Goal: Information Seeking & Learning: Learn about a topic

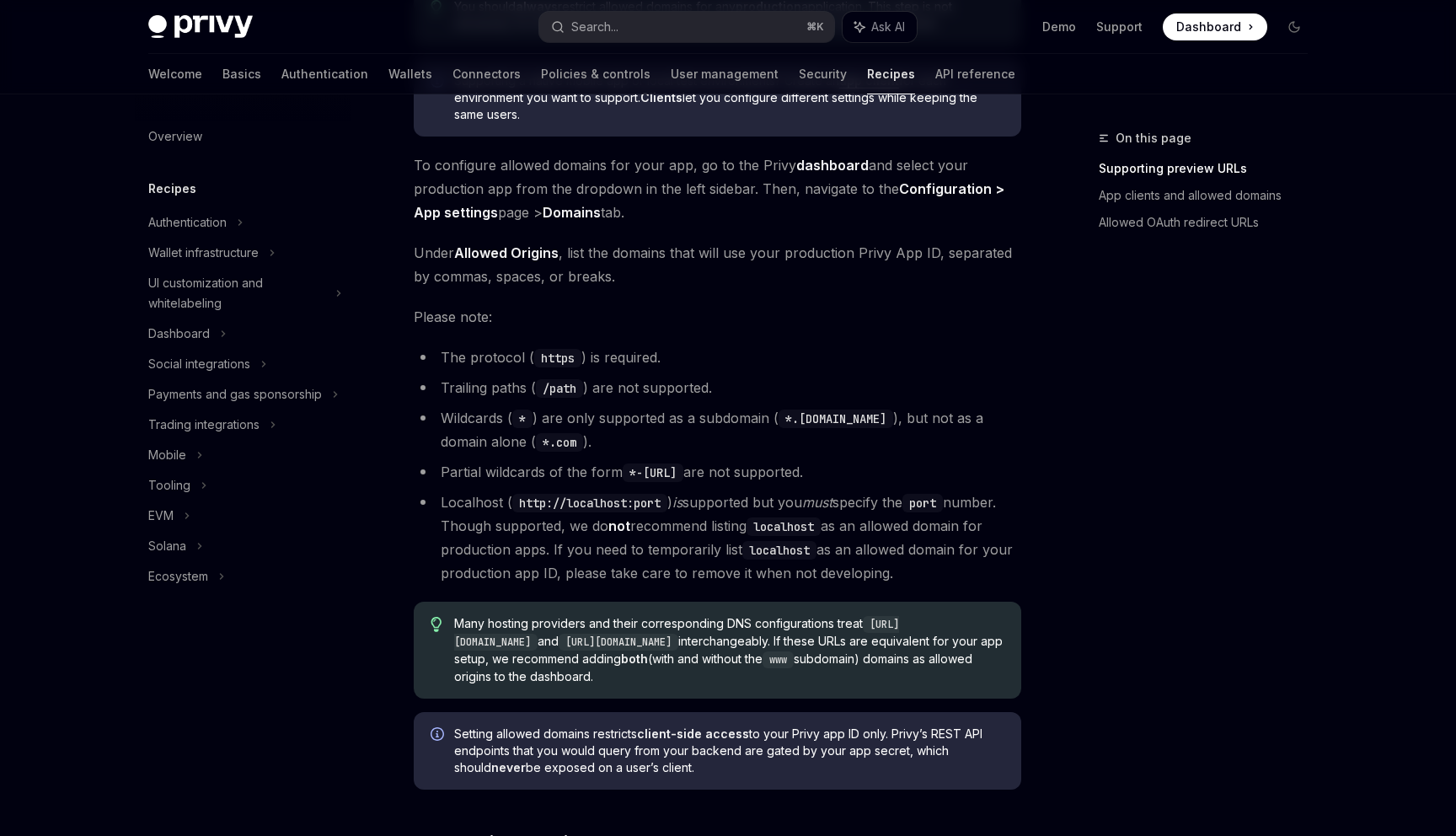
scroll to position [1185, 0]
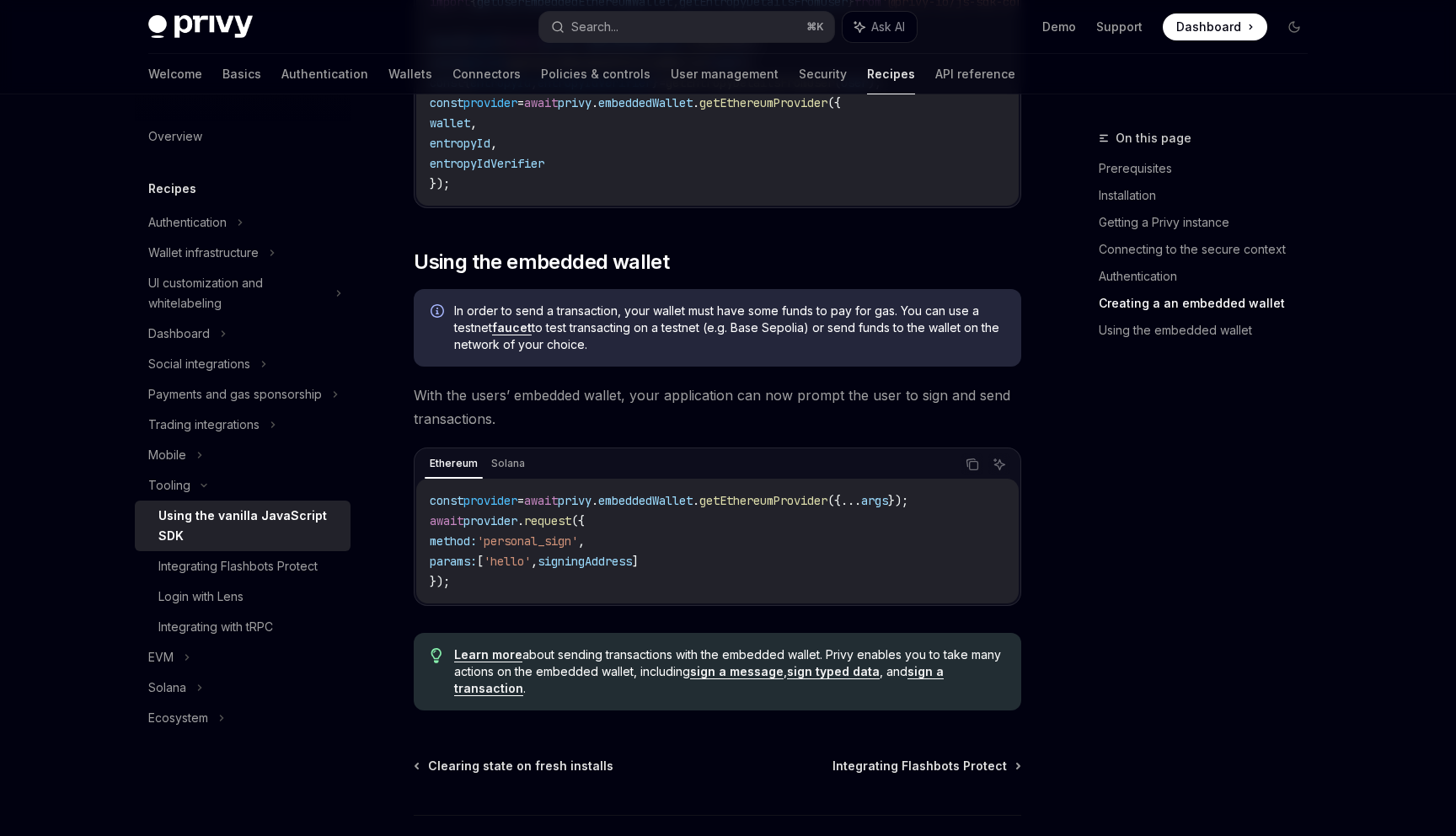
scroll to position [2171, 0]
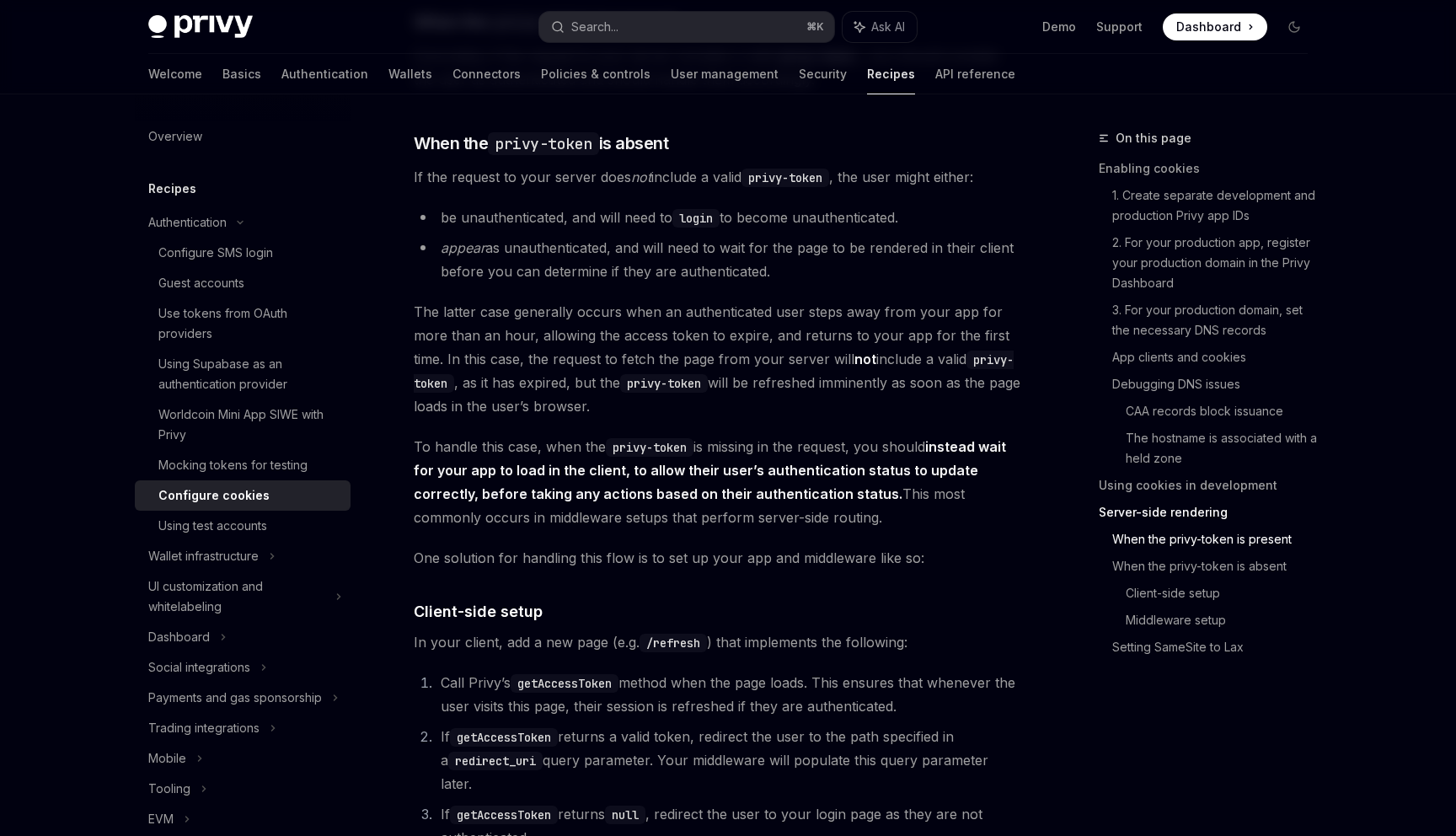
scroll to position [3647, 0]
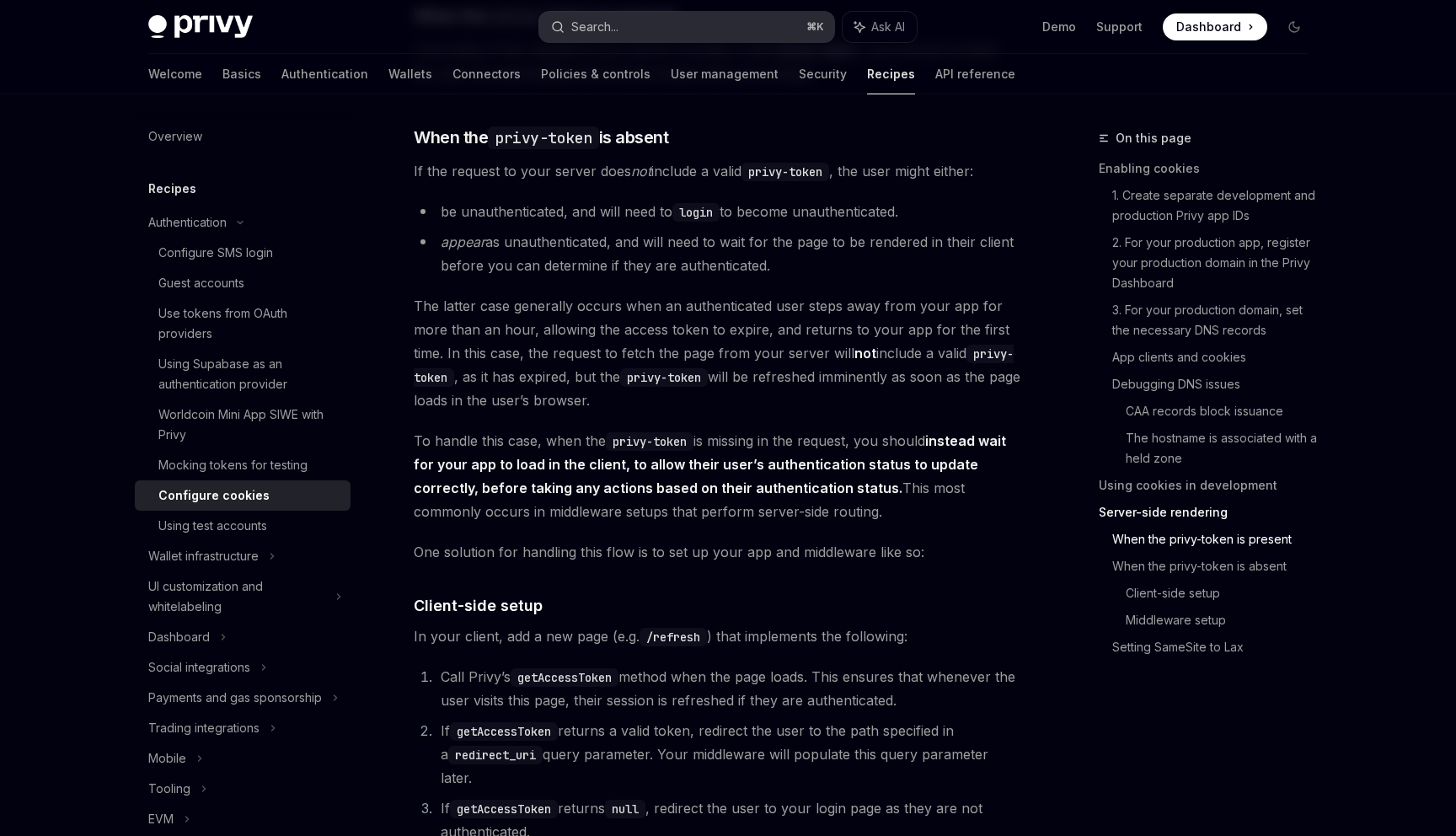
click at [738, 36] on button "Search... ⌘ K" at bounding box center [687, 27] width 295 height 30
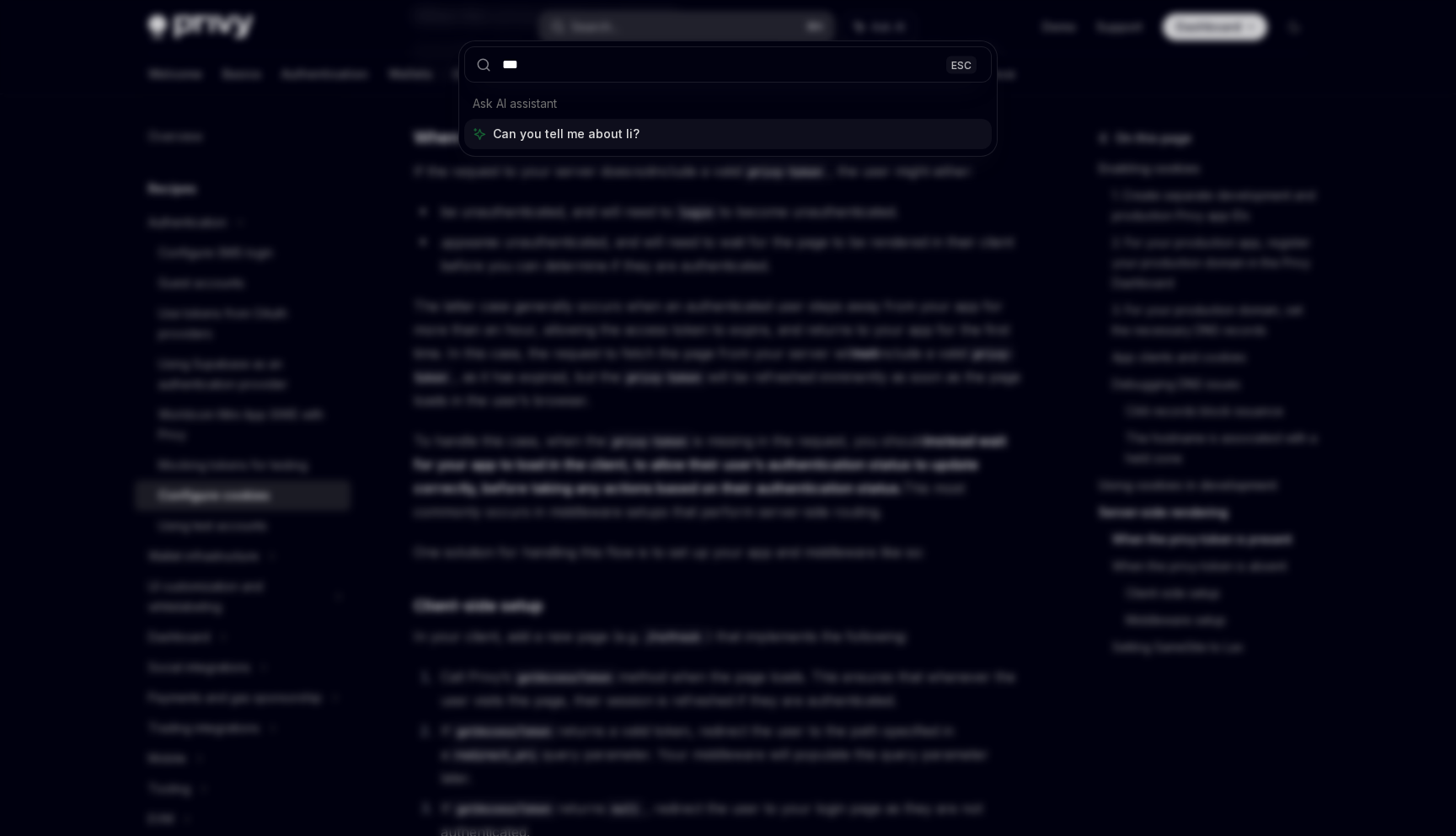
type input "****"
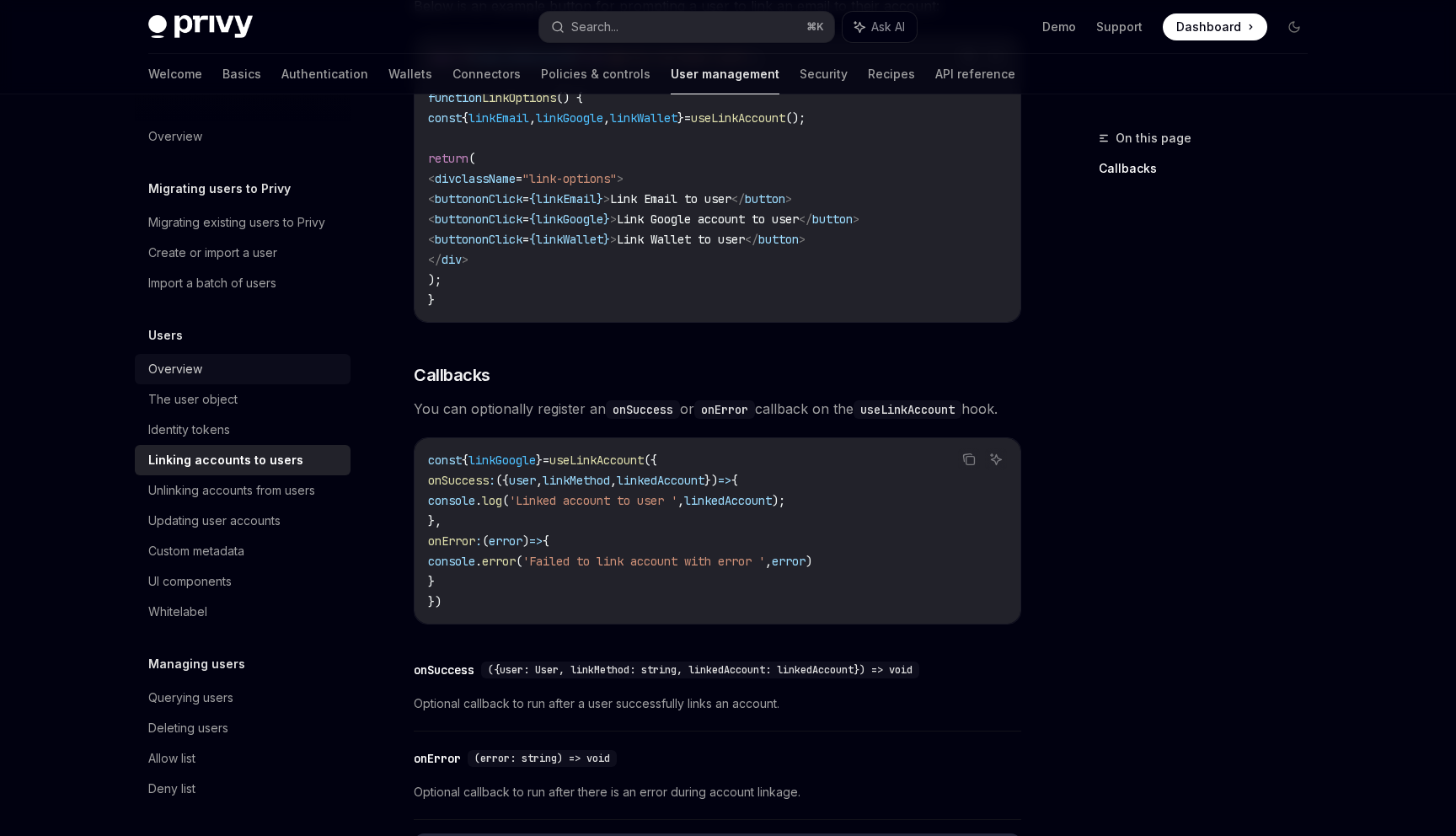
click at [224, 360] on div "Overview" at bounding box center [244, 369] width 192 height 20
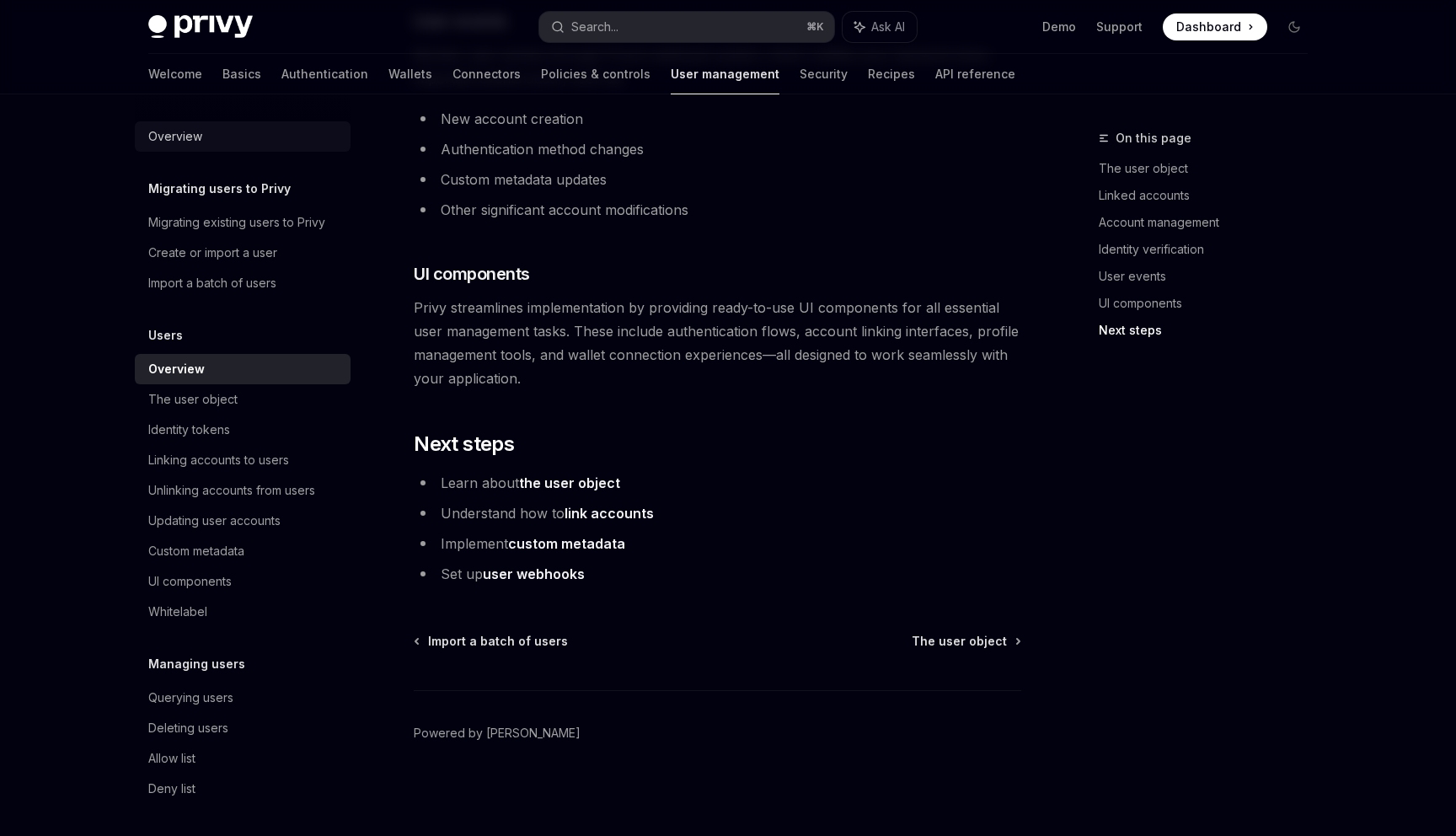
click at [236, 135] on div "Overview" at bounding box center [244, 137] width 192 height 20
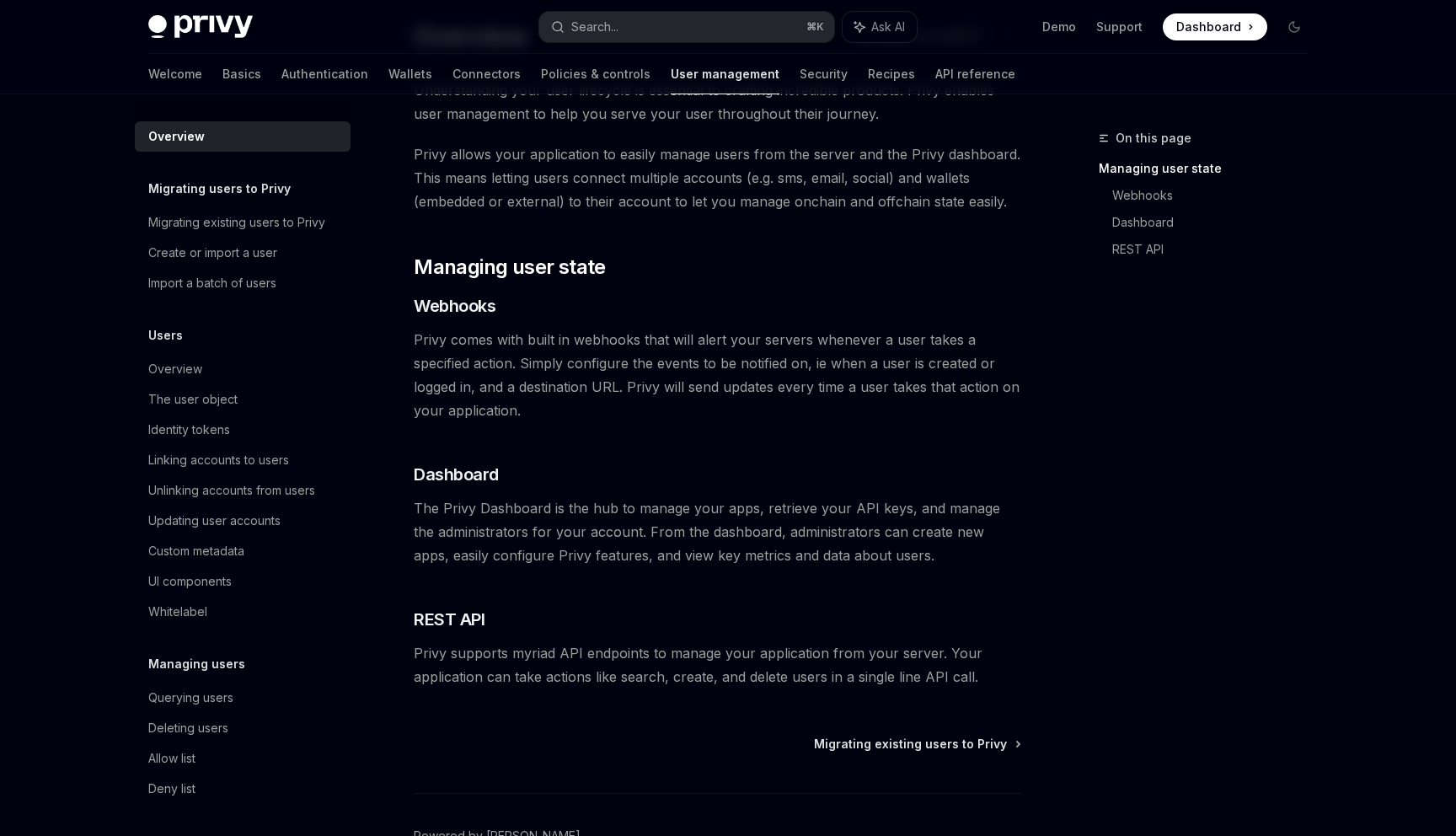
scroll to position [211, 0]
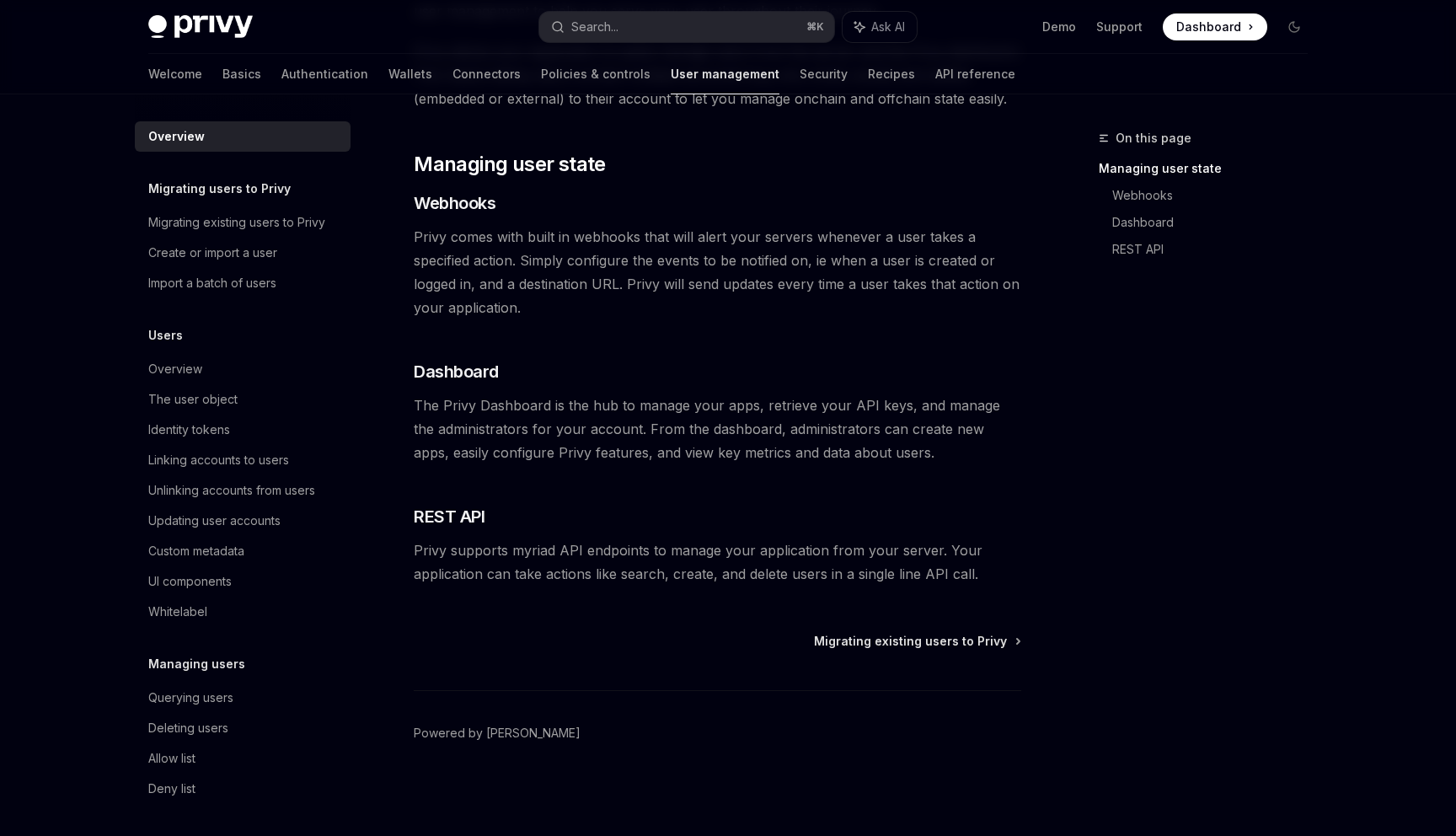
click at [294, 74] on div "Welcome Basics Authentication Wallets Connectors Policies & controls User manag…" at bounding box center [582, 74] width 867 height 41
click at [281, 74] on link "Authentication" at bounding box center [324, 74] width 87 height 41
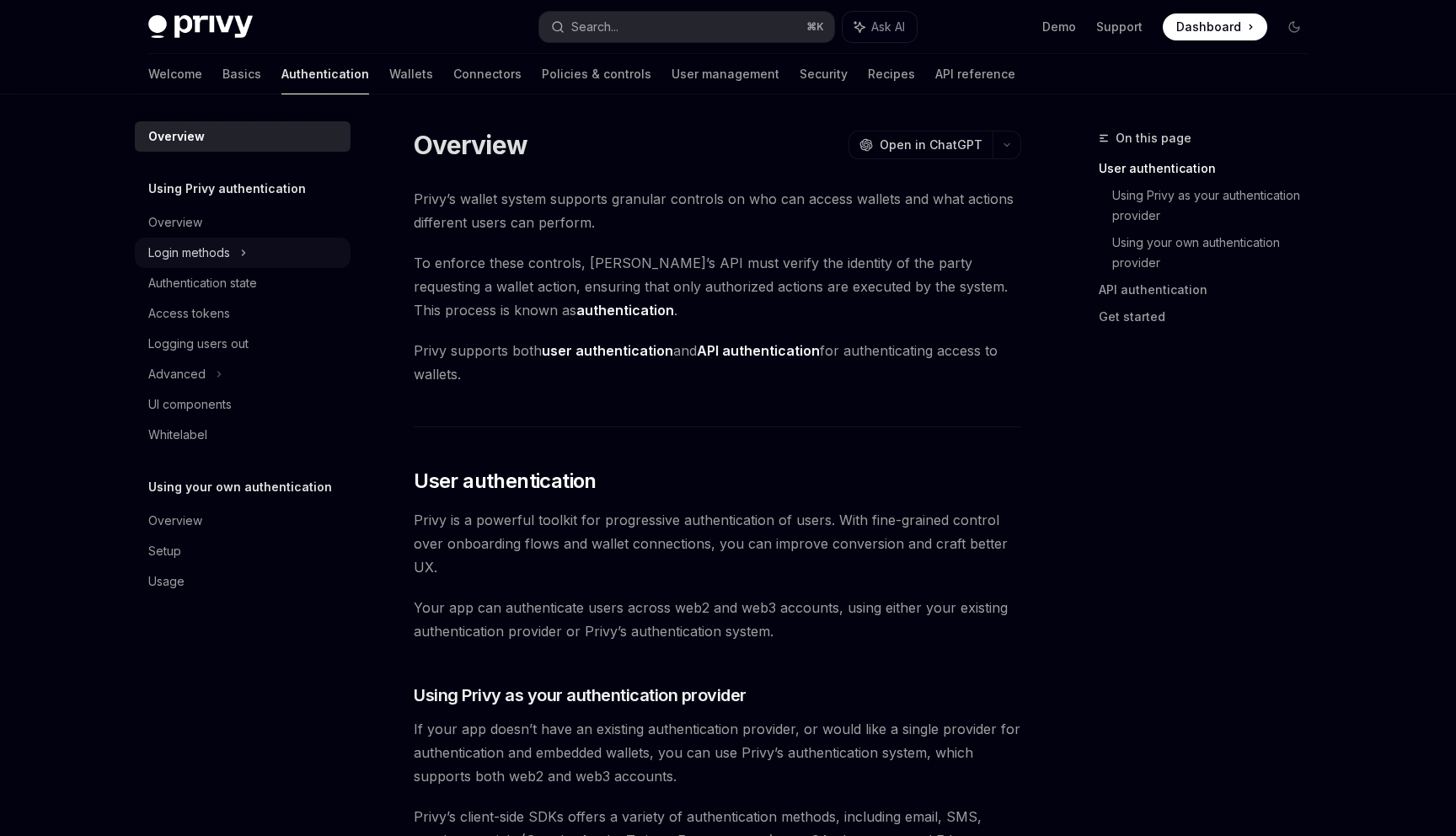
click at [263, 250] on div "Login methods" at bounding box center [242, 252] width 215 height 30
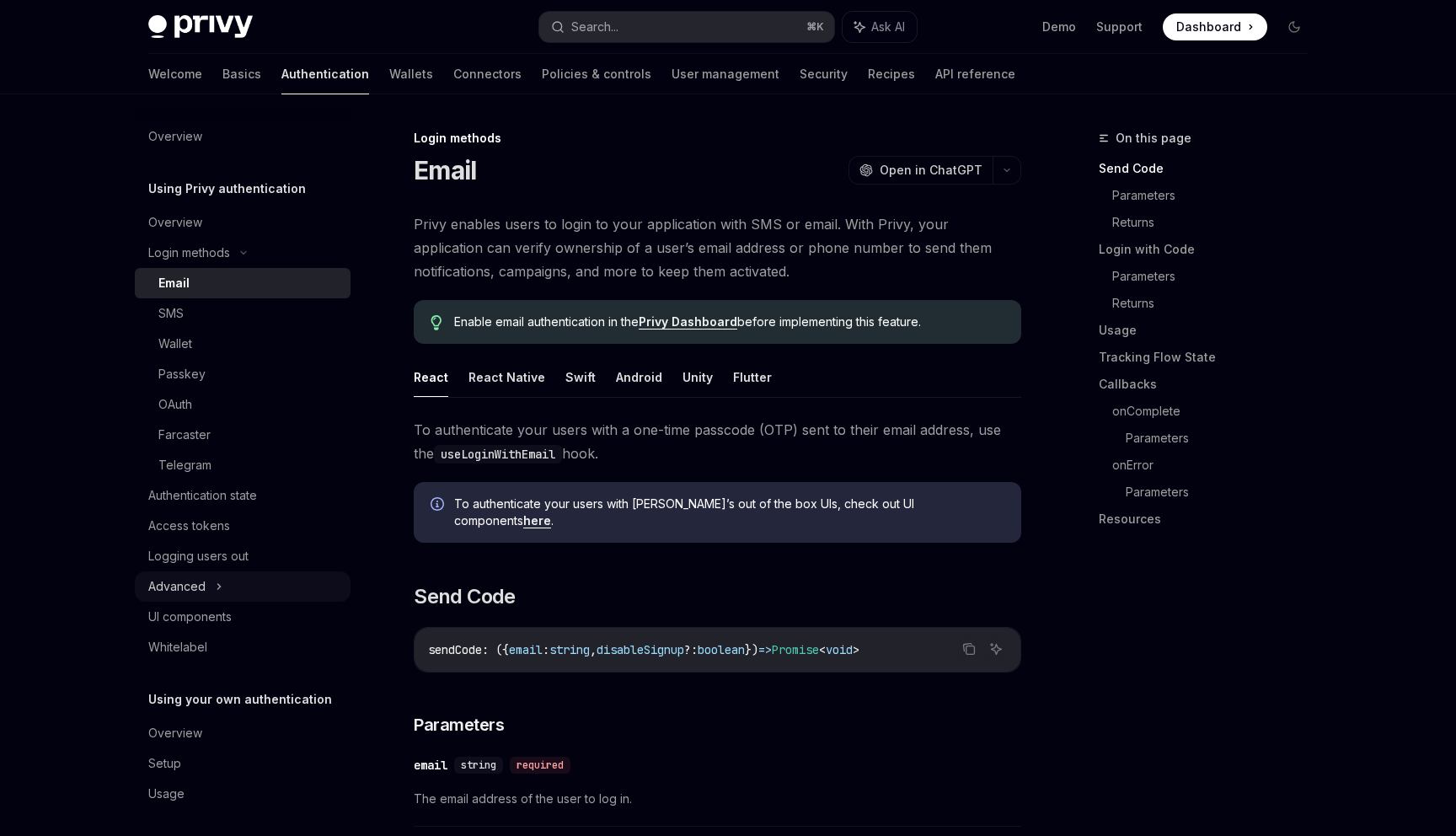
click at [284, 573] on div "Advanced" at bounding box center [242, 586] width 215 height 30
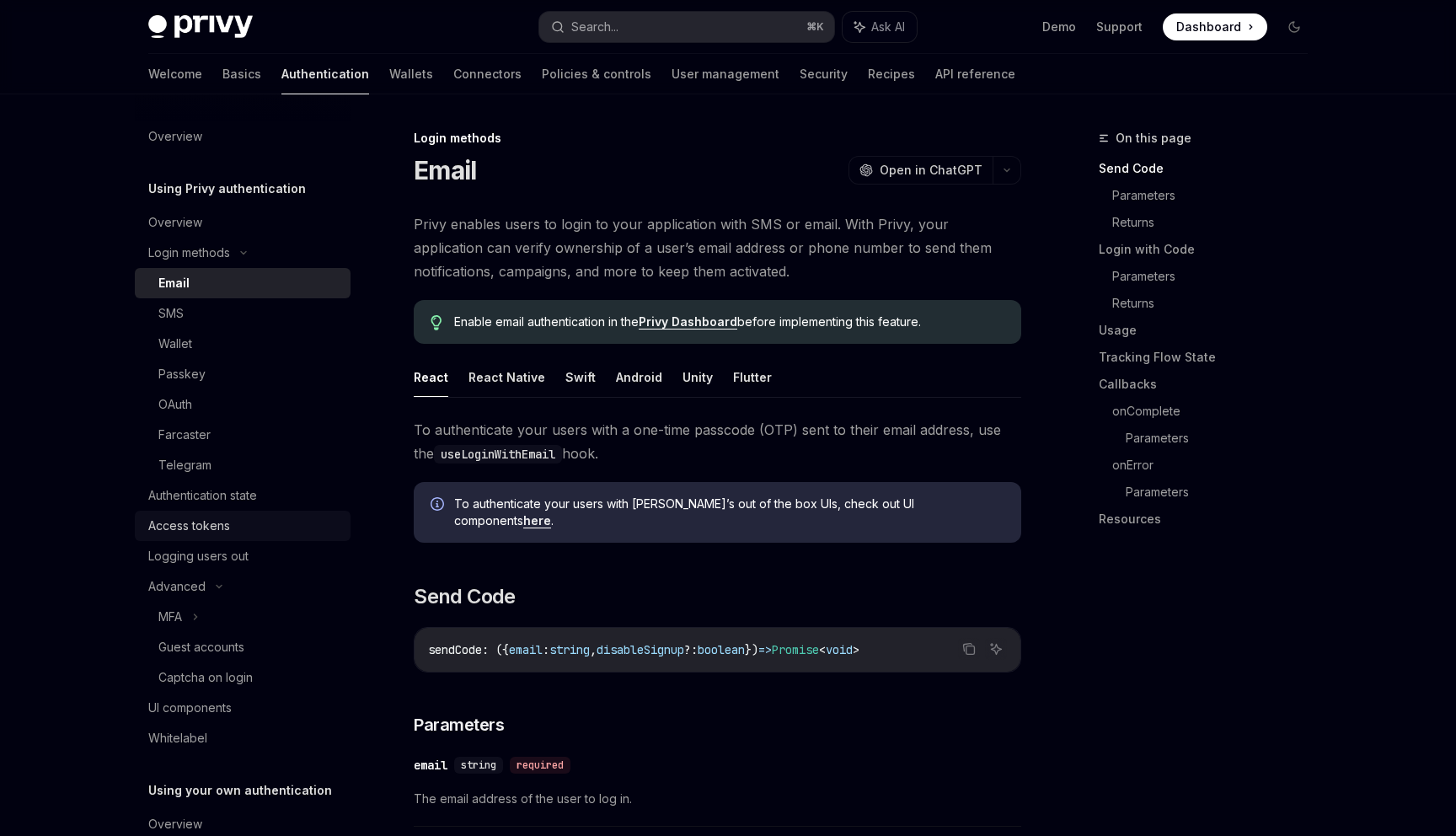
click at [288, 532] on div "Access tokens" at bounding box center [244, 525] width 192 height 20
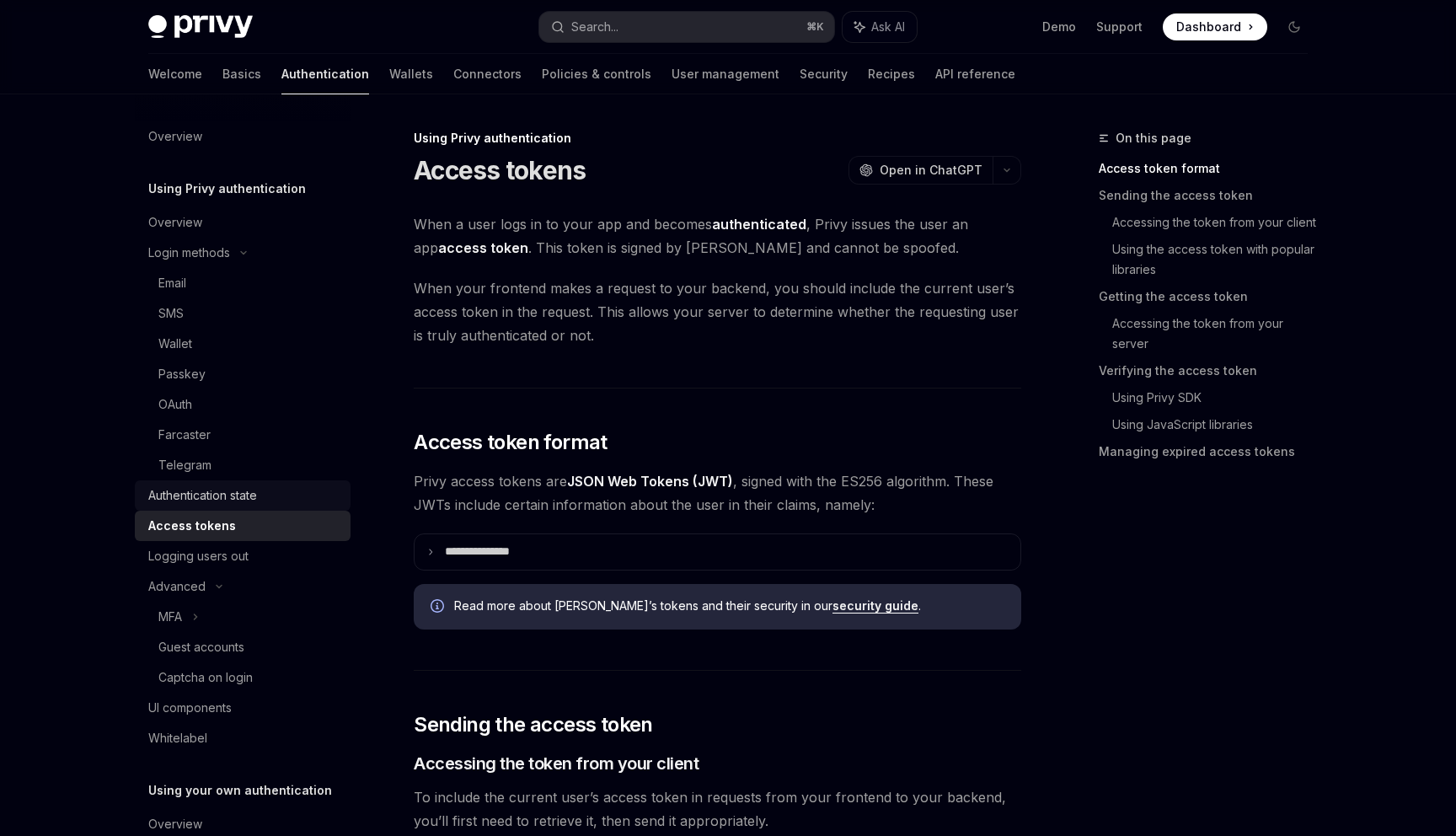
click at [277, 489] on div "Authentication state" at bounding box center [244, 495] width 192 height 20
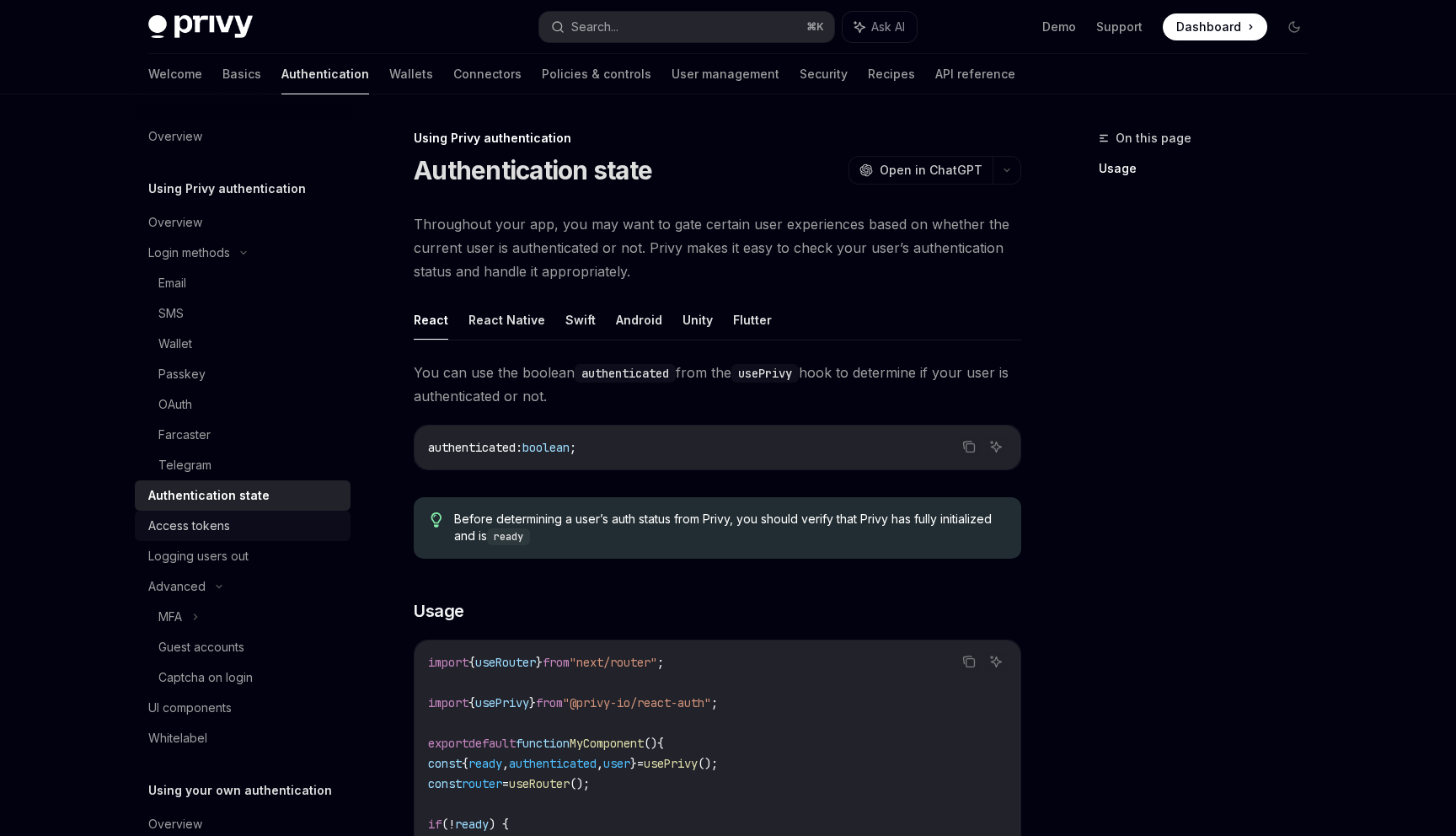
click at [277, 531] on div "Access tokens" at bounding box center [244, 525] width 192 height 20
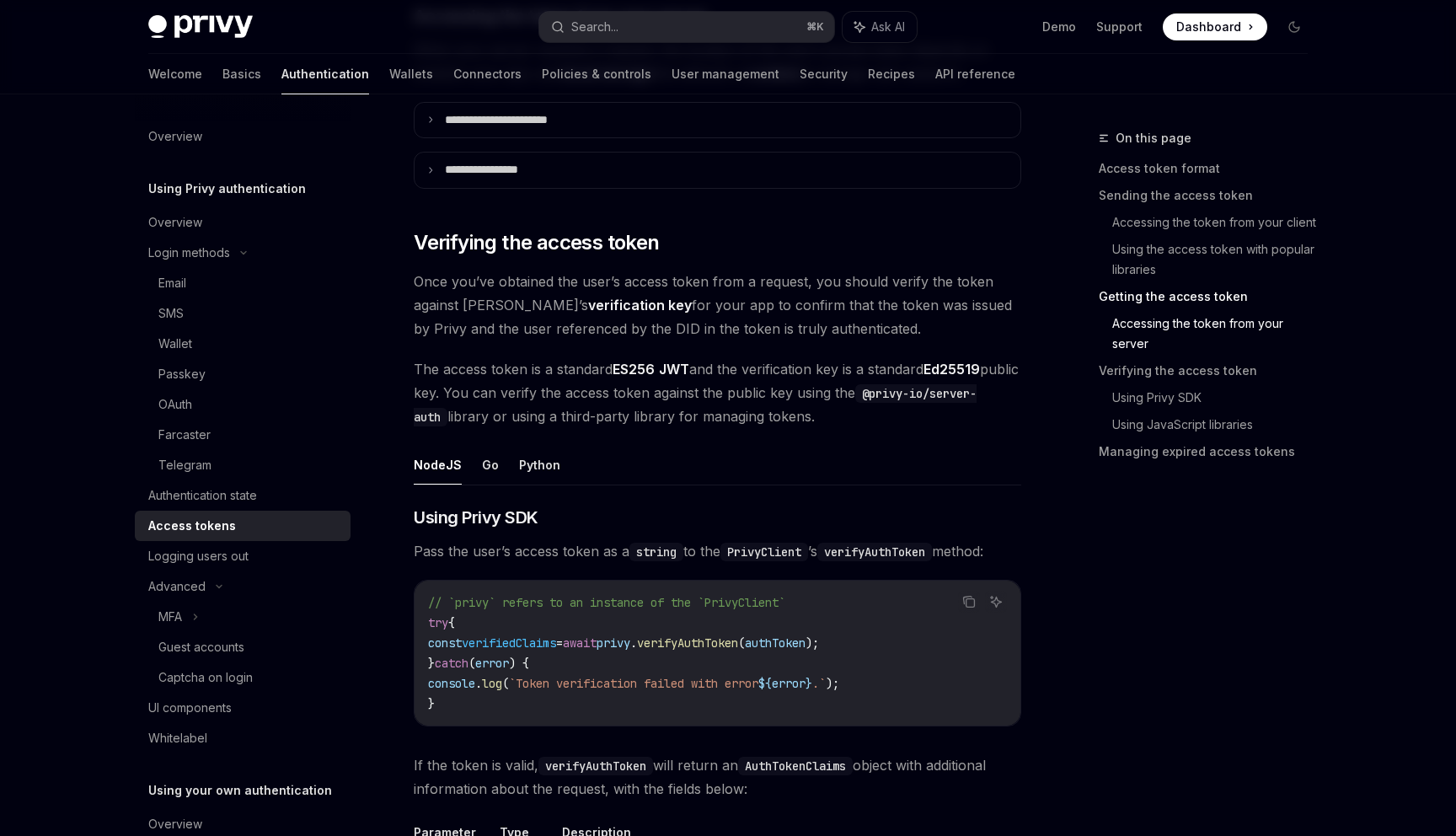
scroll to position [2242, 0]
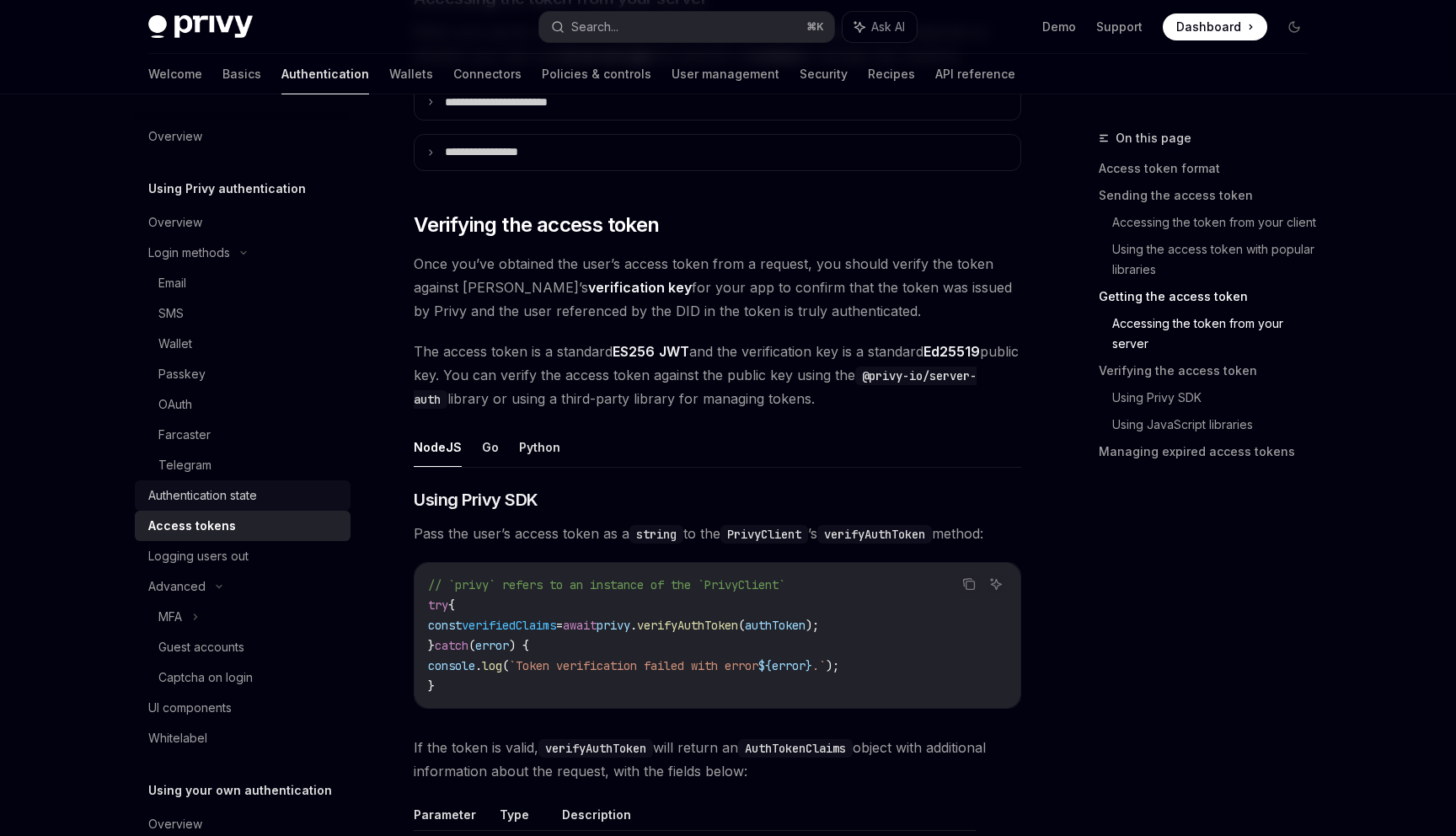
click at [318, 502] on div "Authentication state" at bounding box center [244, 495] width 192 height 20
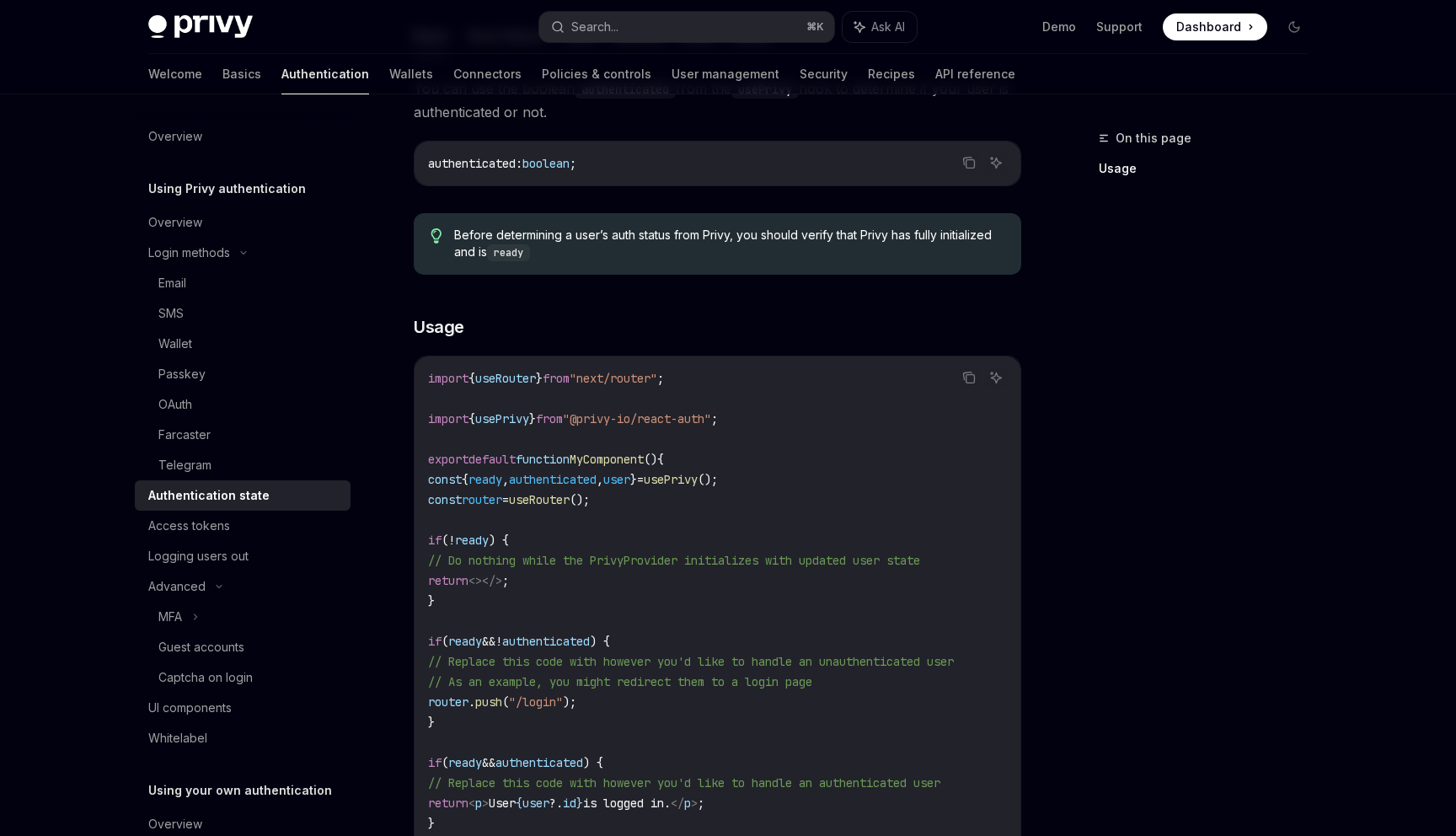
scroll to position [401, 0]
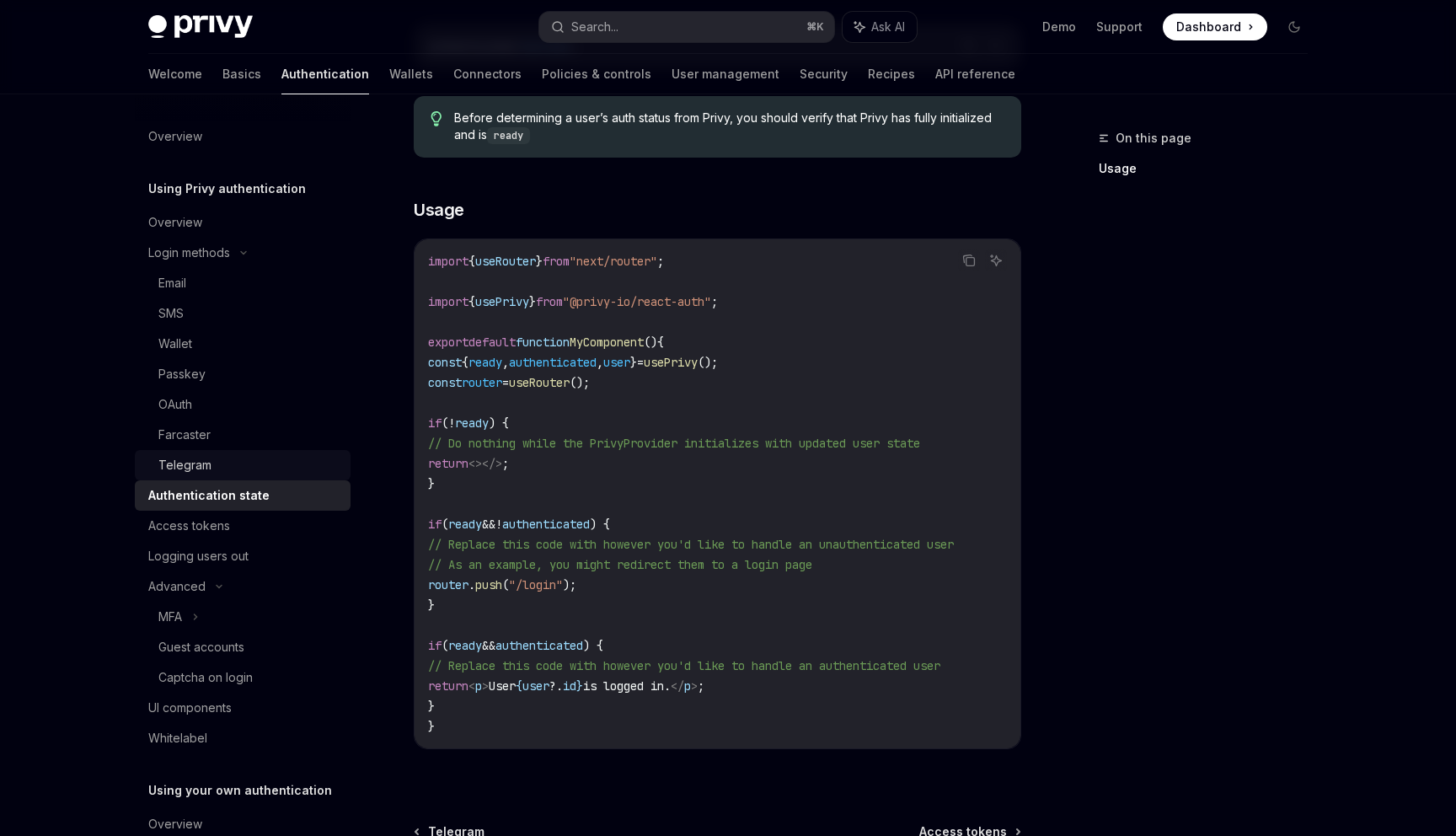
click at [319, 460] on div "Telegram" at bounding box center [249, 465] width 182 height 20
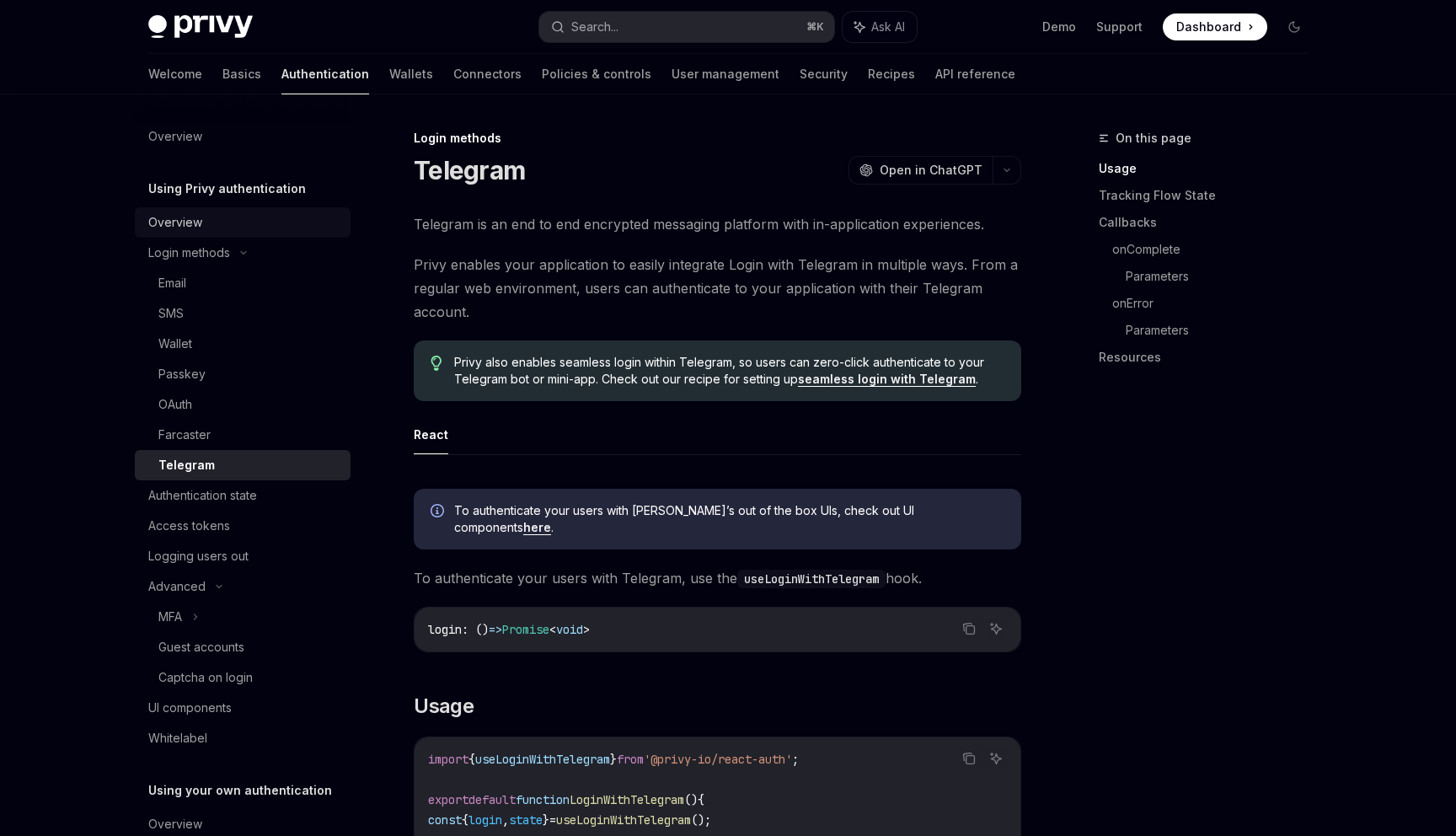
click at [245, 215] on div "Overview" at bounding box center [244, 222] width 192 height 20
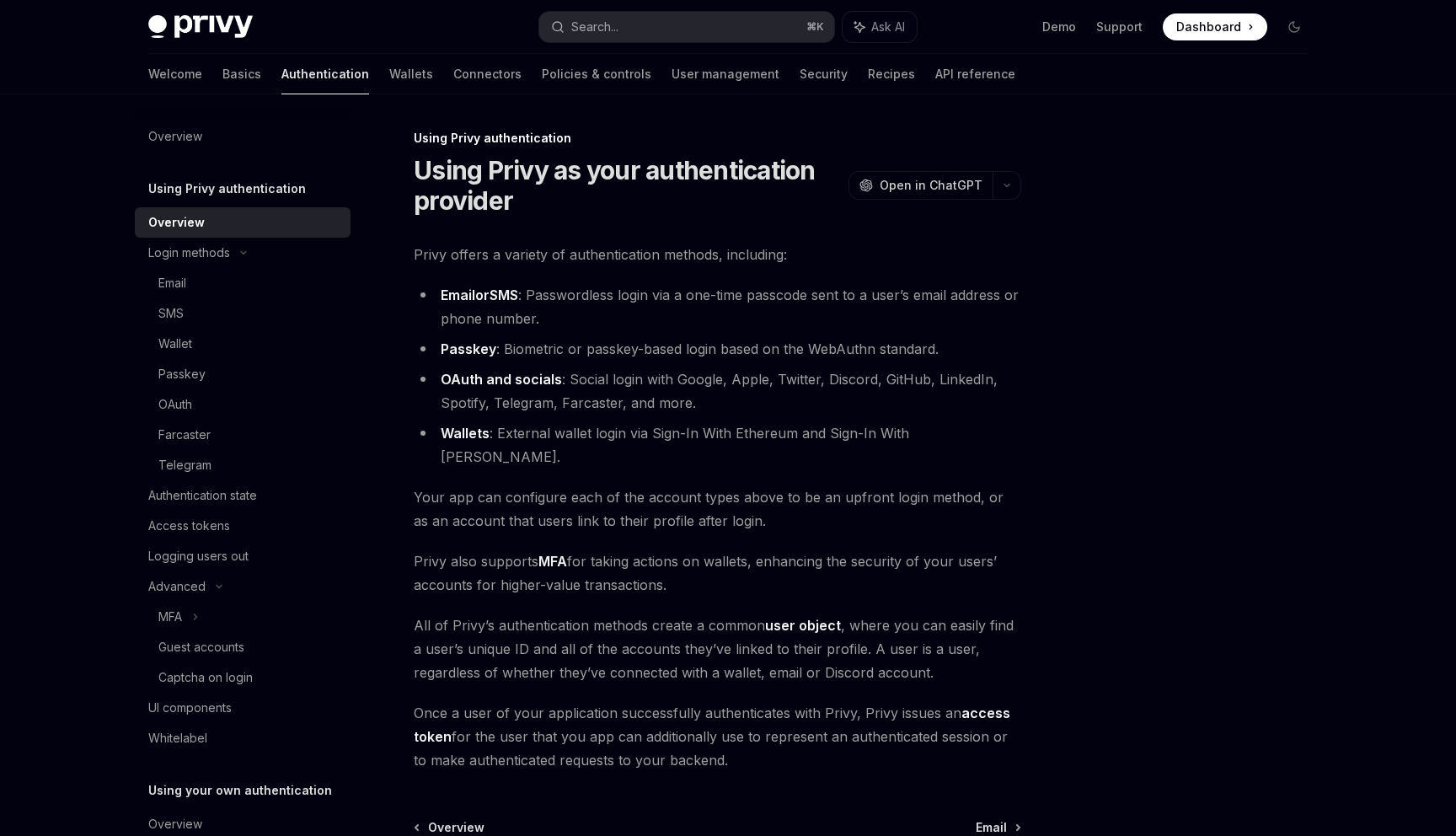
scroll to position [162, 0]
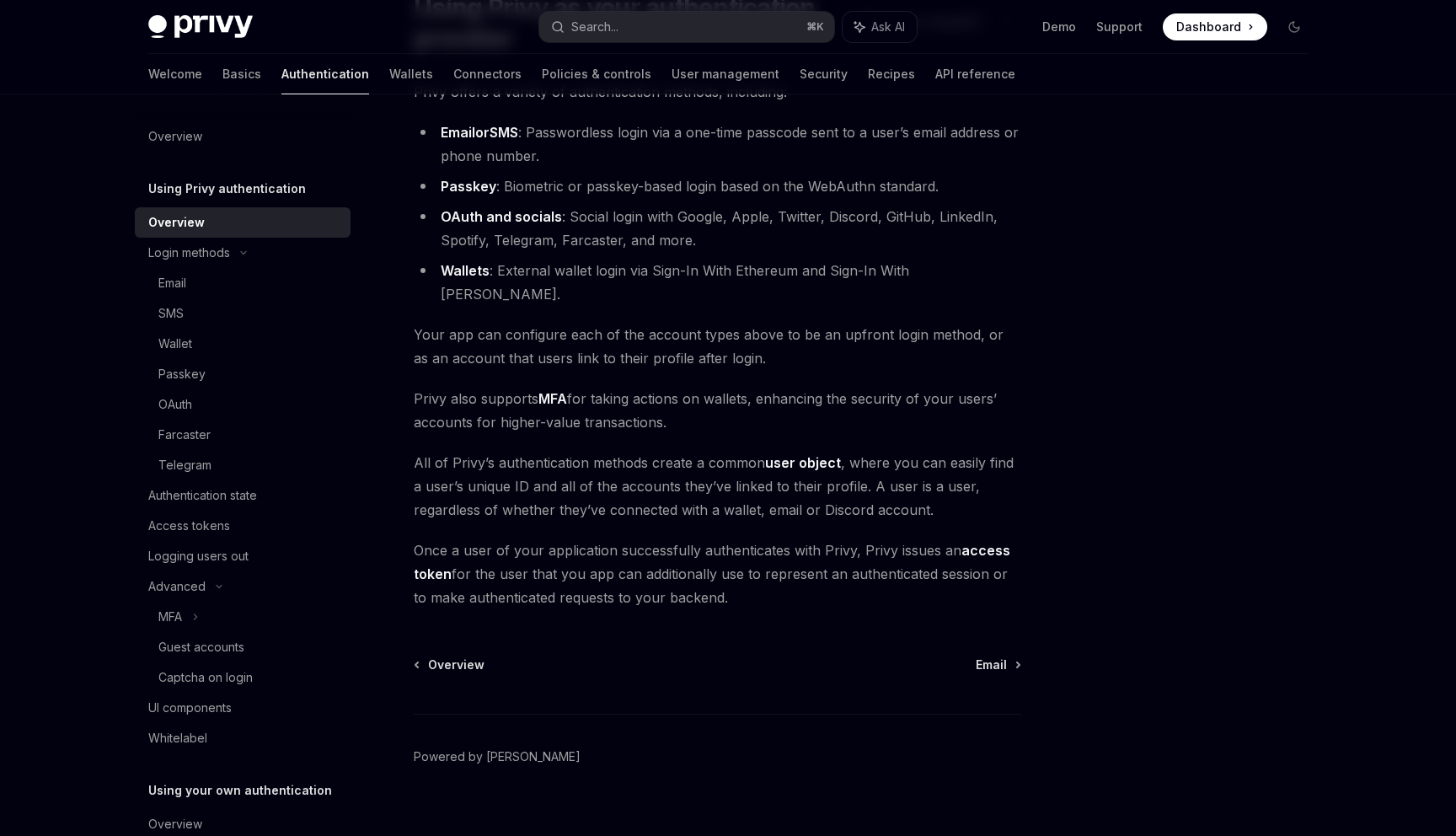
click at [302, 237] on link "Overview" at bounding box center [242, 222] width 215 height 30
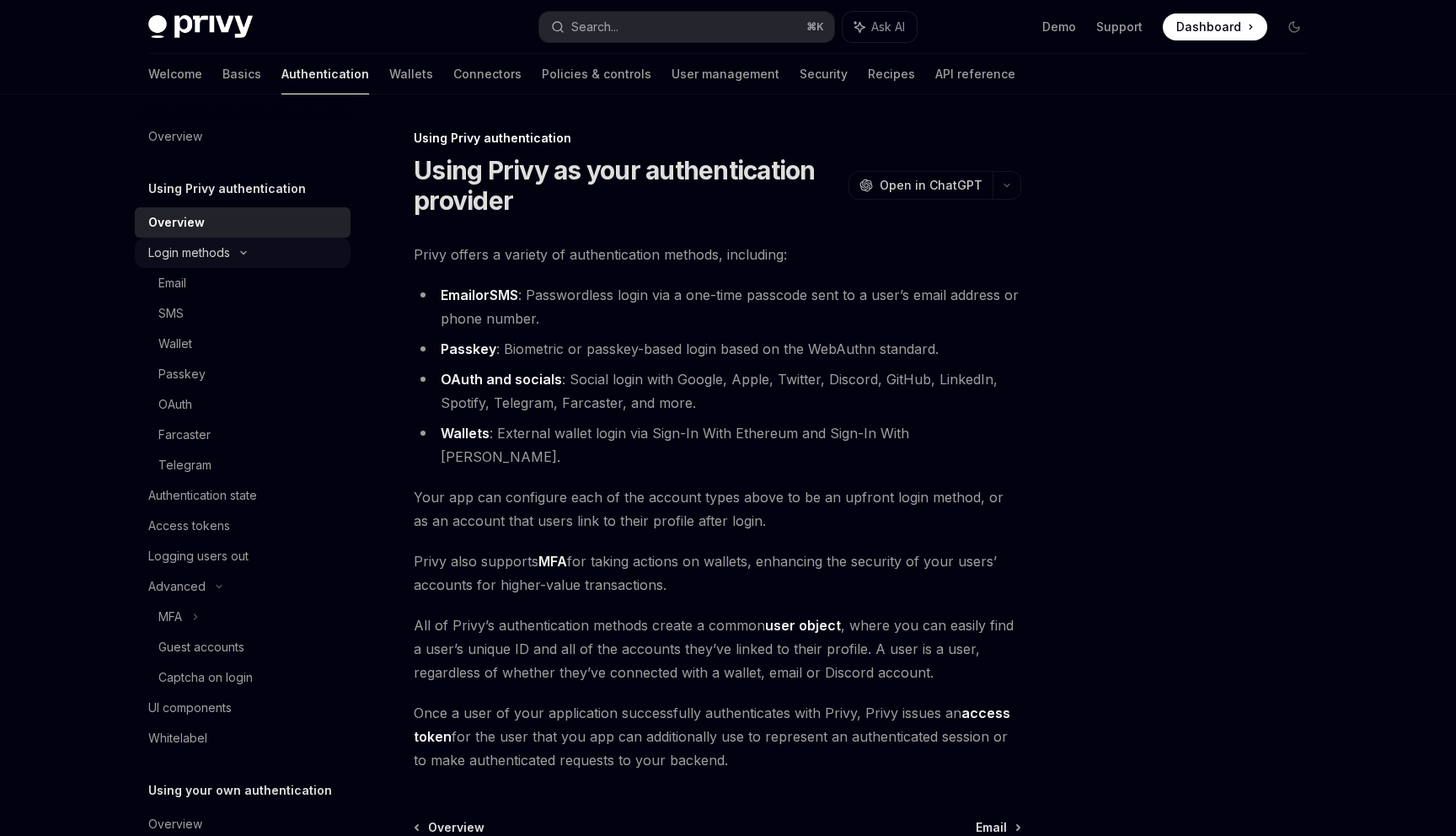
click at [302, 246] on div "Login methods" at bounding box center [242, 252] width 215 height 30
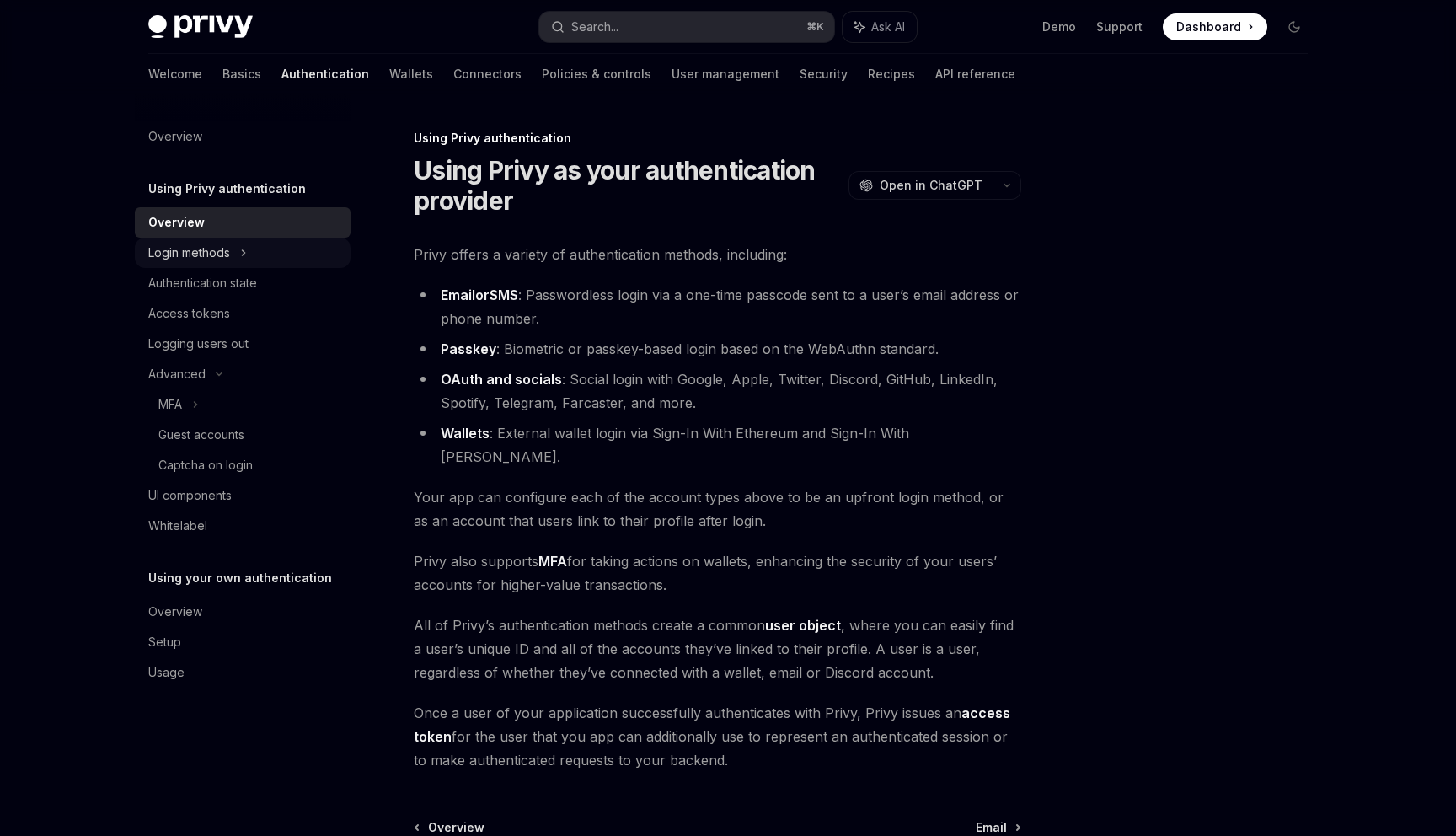
click at [208, 255] on div "Login methods" at bounding box center [189, 252] width 82 height 20
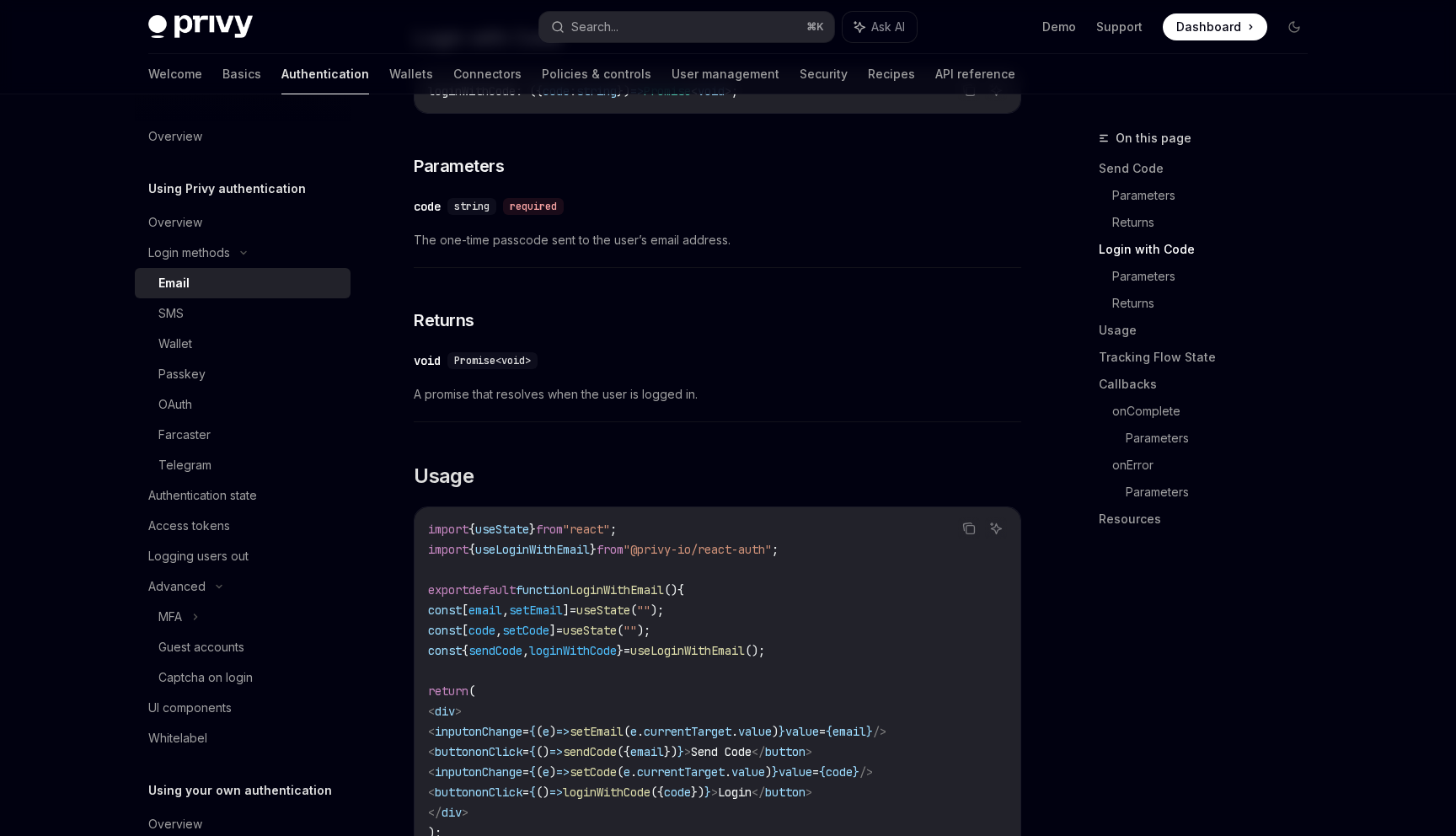
scroll to position [1072, 0]
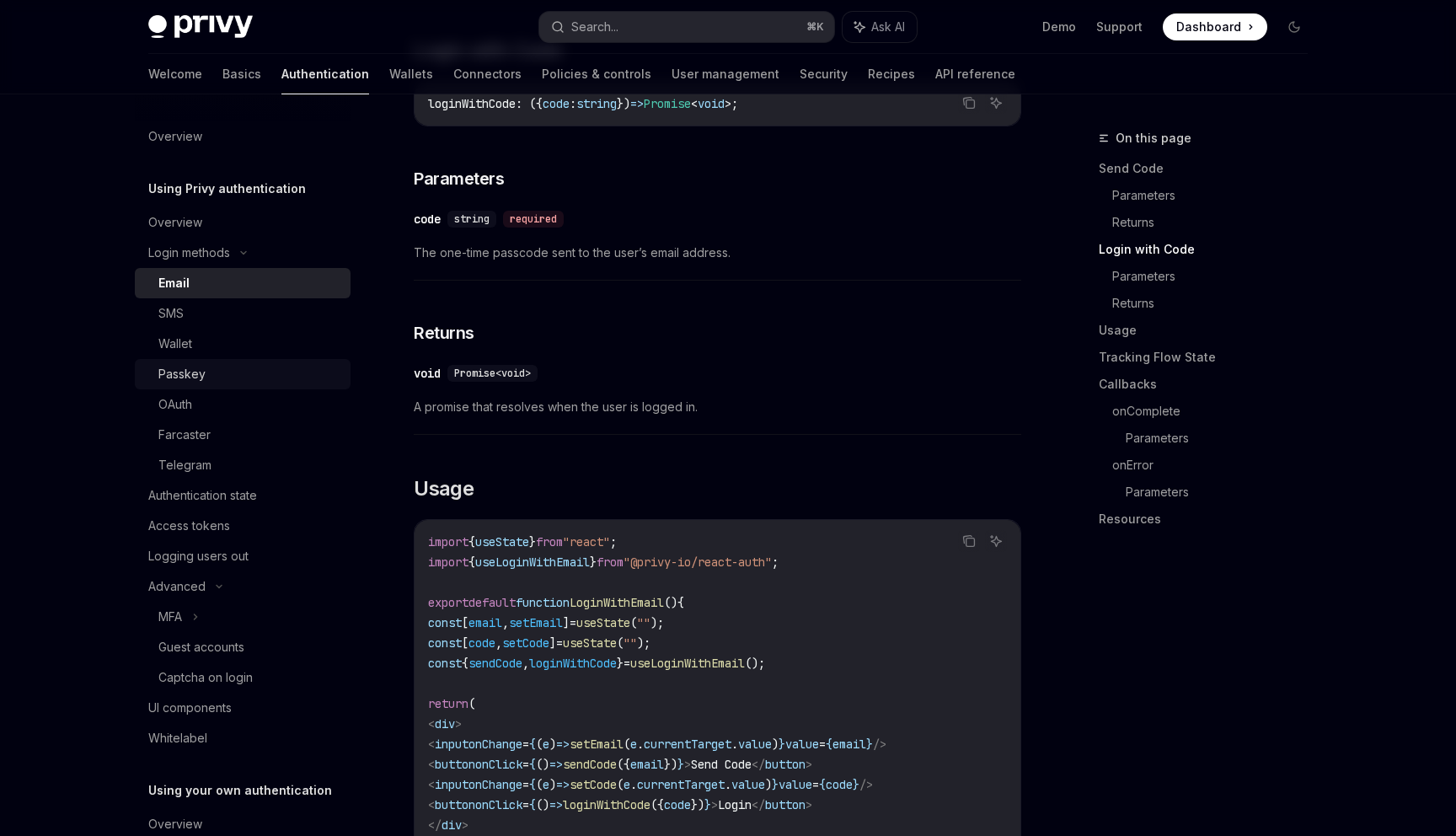
click at [282, 367] on div "Passkey" at bounding box center [249, 374] width 182 height 20
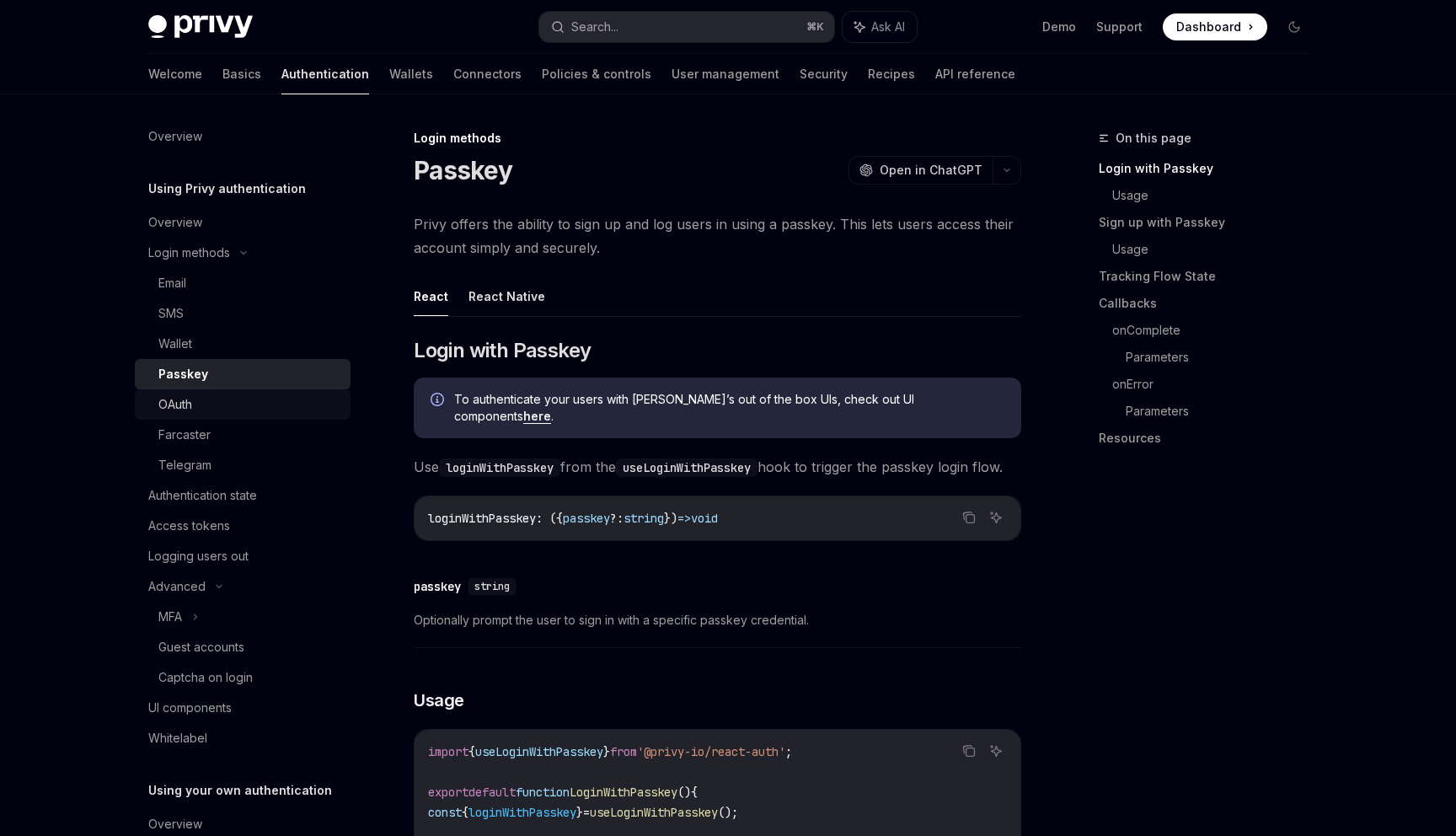
click at [290, 409] on div "OAuth" at bounding box center [249, 405] width 182 height 20
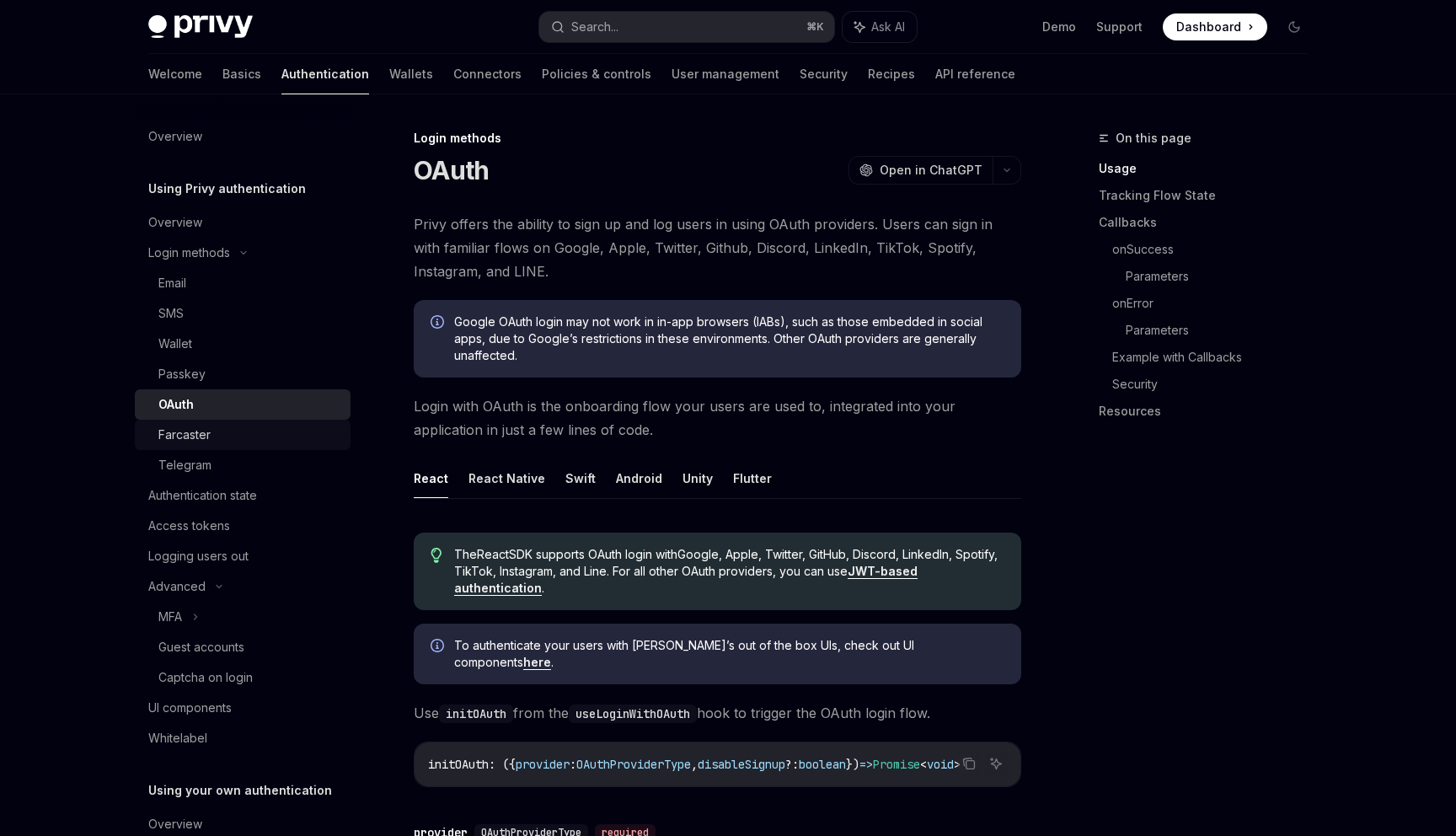
click at [290, 425] on div "Farcaster" at bounding box center [249, 434] width 182 height 20
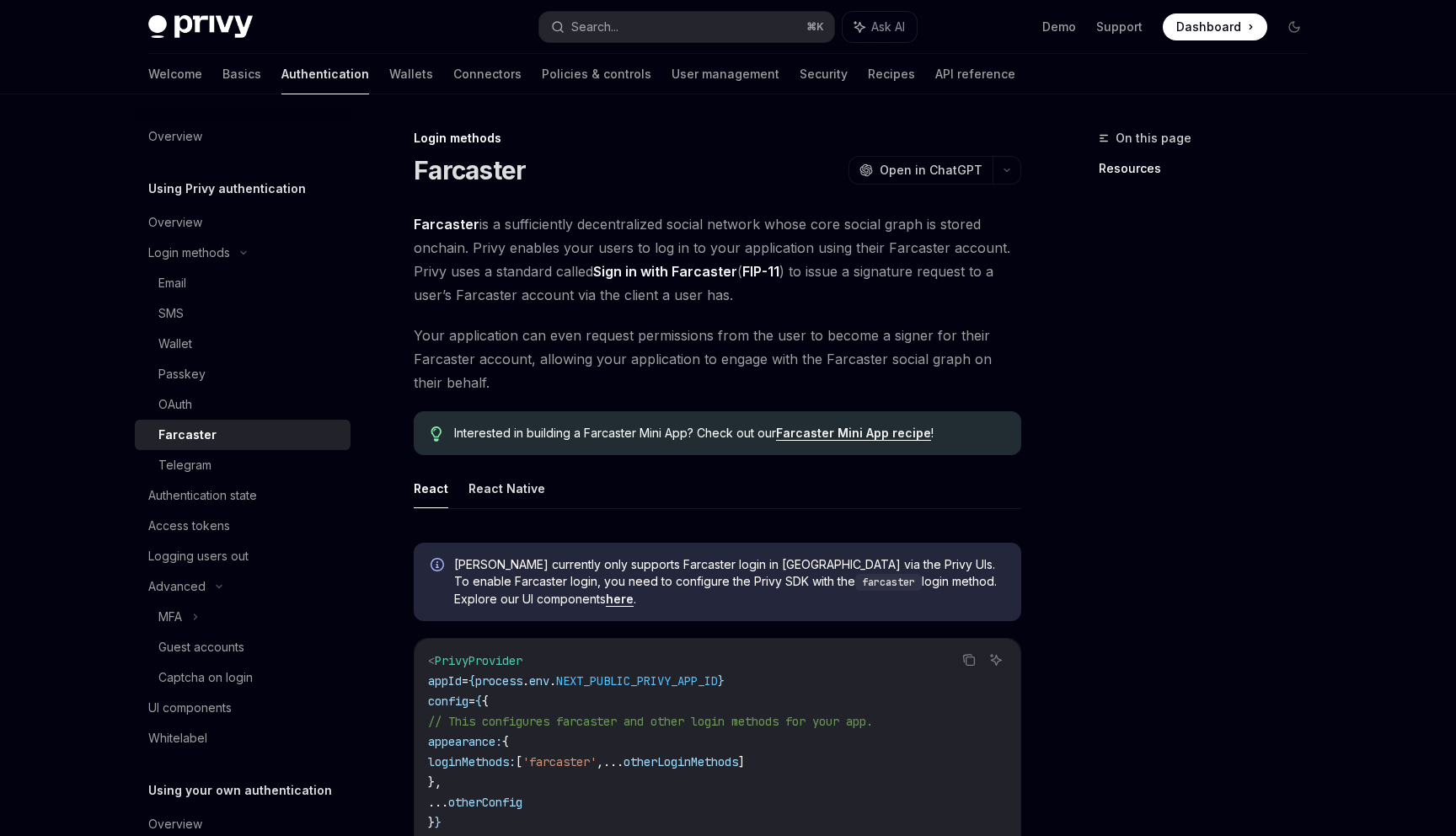
click at [291, 447] on link "Farcaster" at bounding box center [242, 434] width 215 height 30
click at [291, 456] on div "Telegram" at bounding box center [249, 465] width 182 height 20
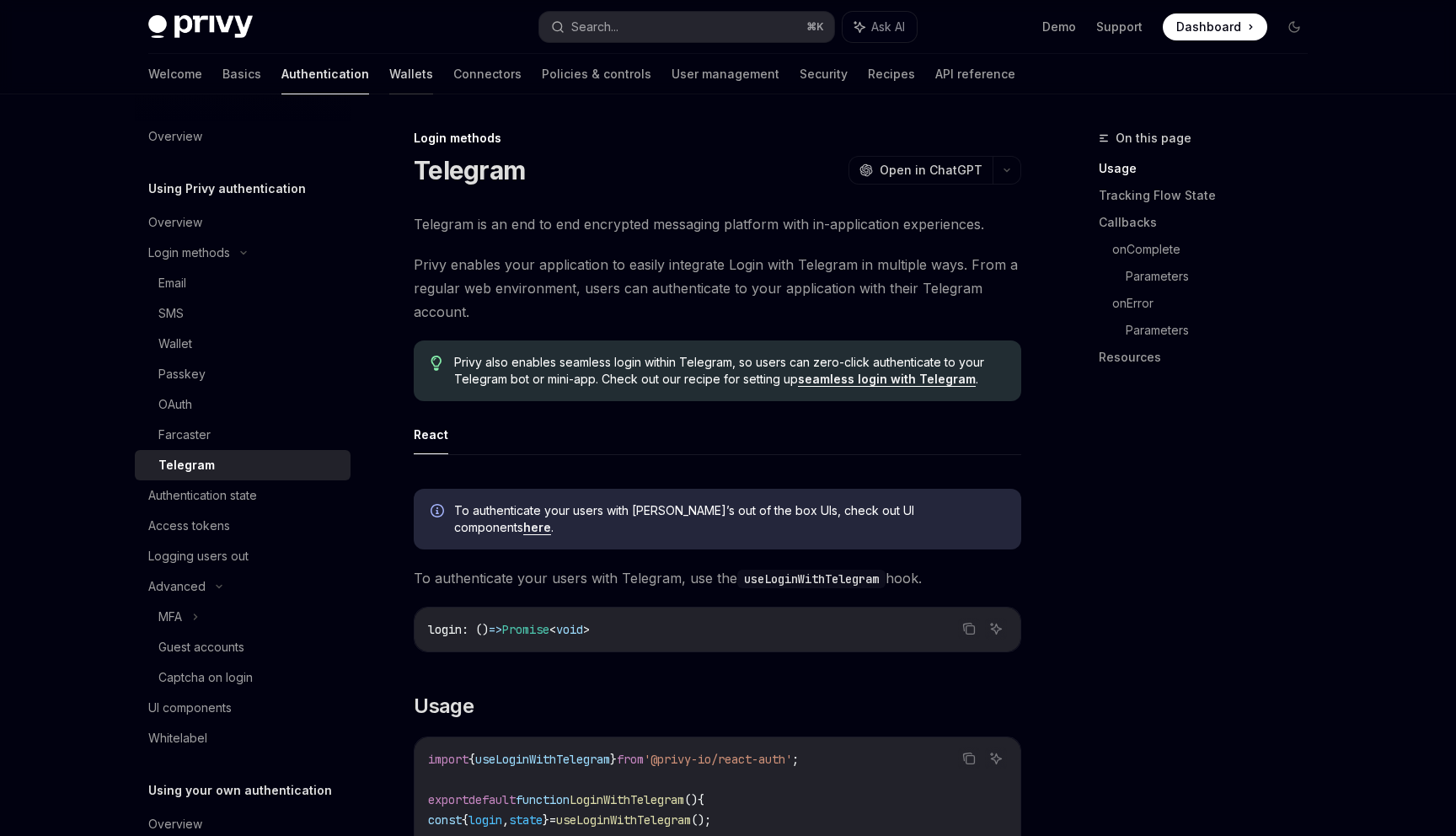
click at [390, 74] on link "Wallets" at bounding box center [412, 74] width 44 height 41
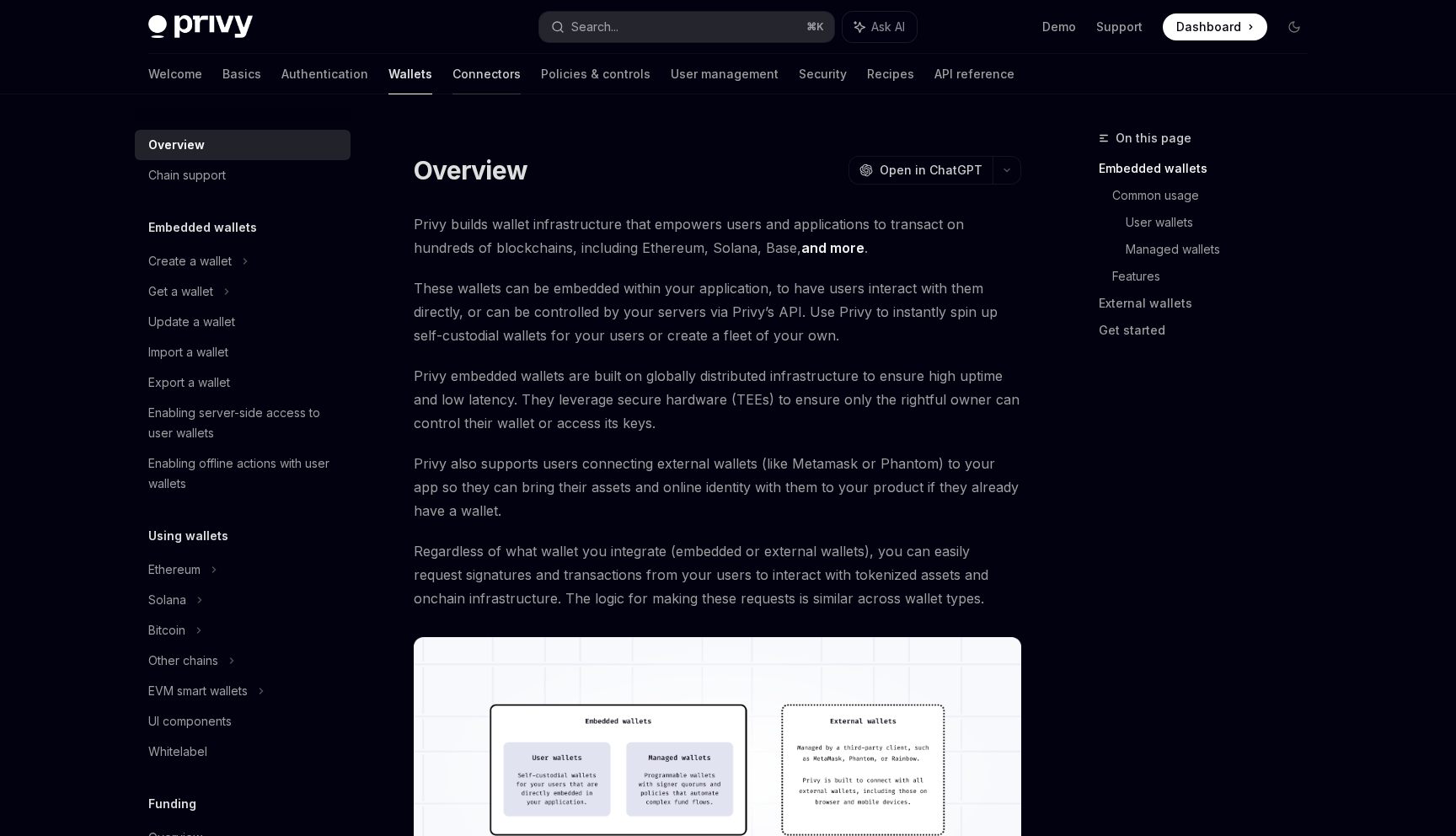
click at [452, 64] on link "Connectors" at bounding box center [486, 74] width 68 height 41
type textarea "*"
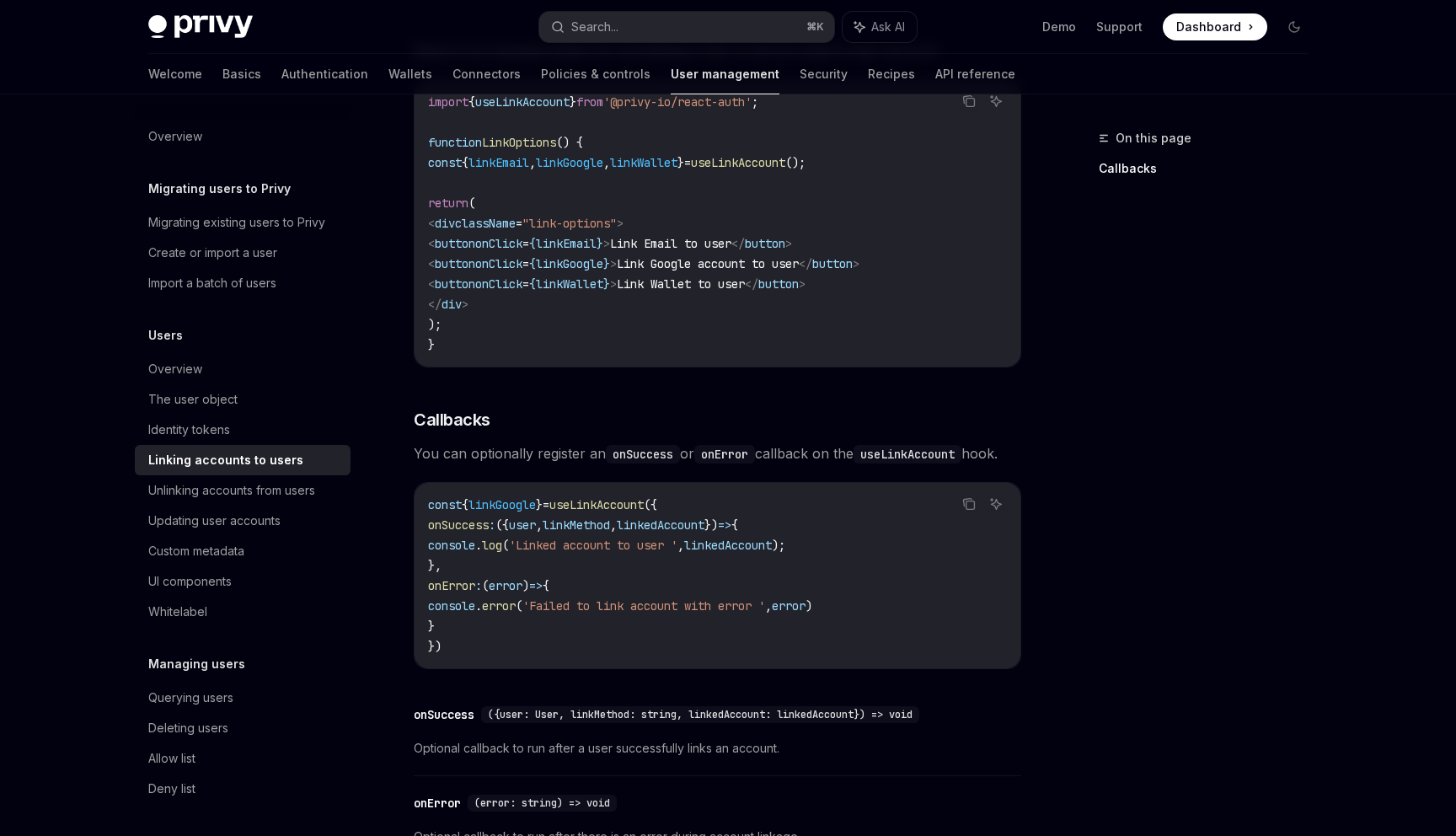
scroll to position [1547, 0]
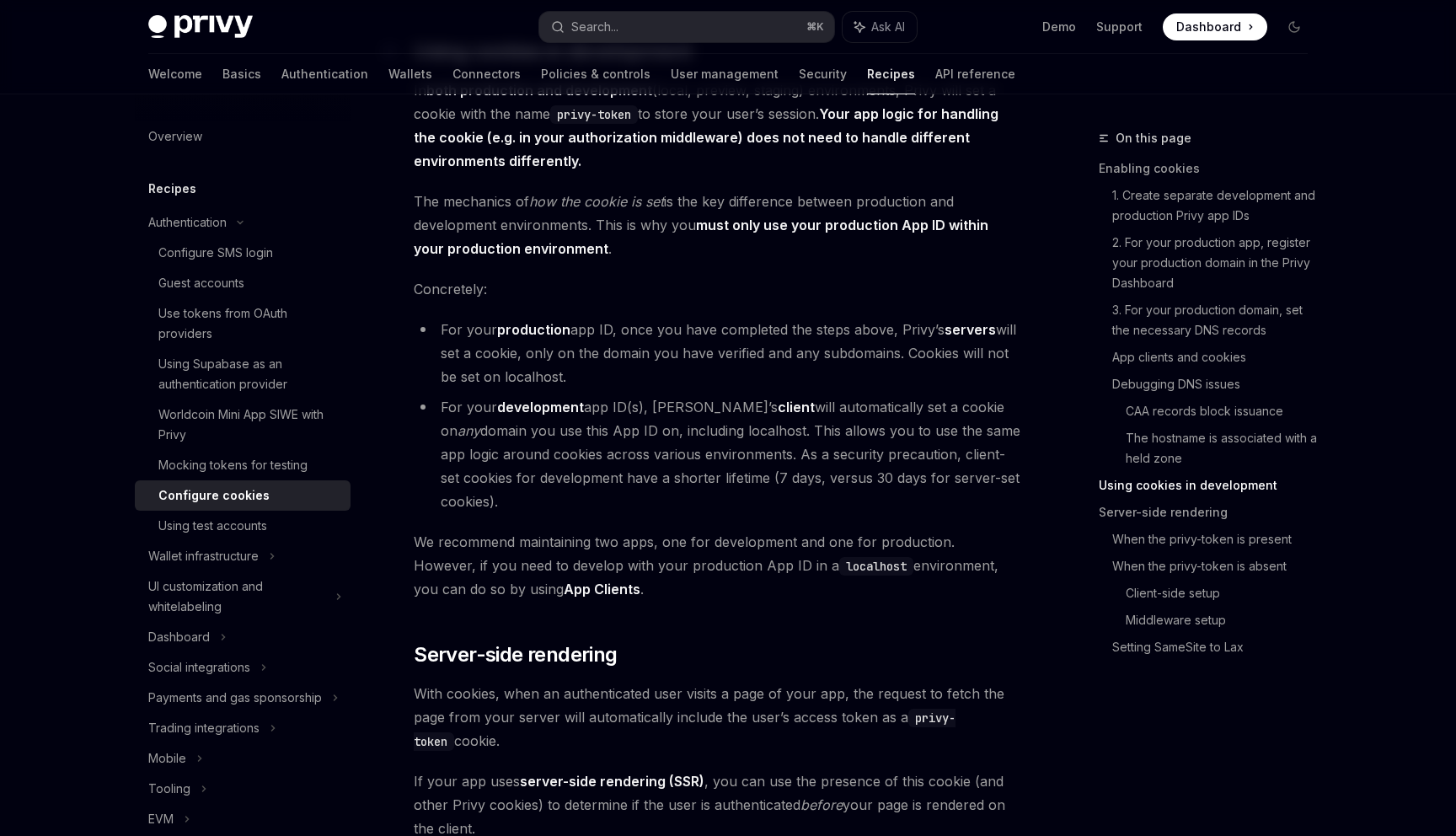
scroll to position [2773, 0]
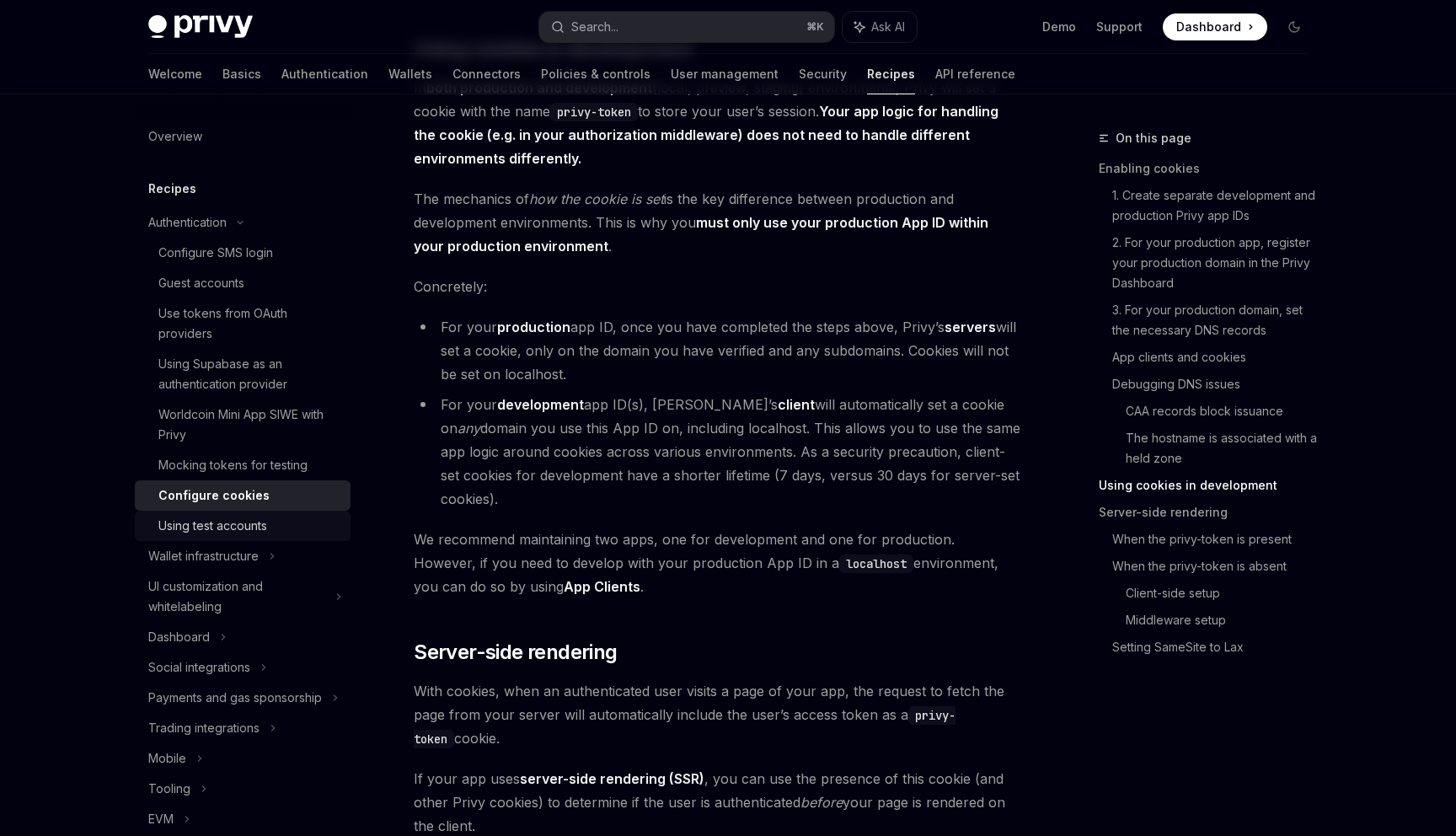
click at [266, 533] on div "Using test accounts" at bounding box center [212, 525] width 109 height 20
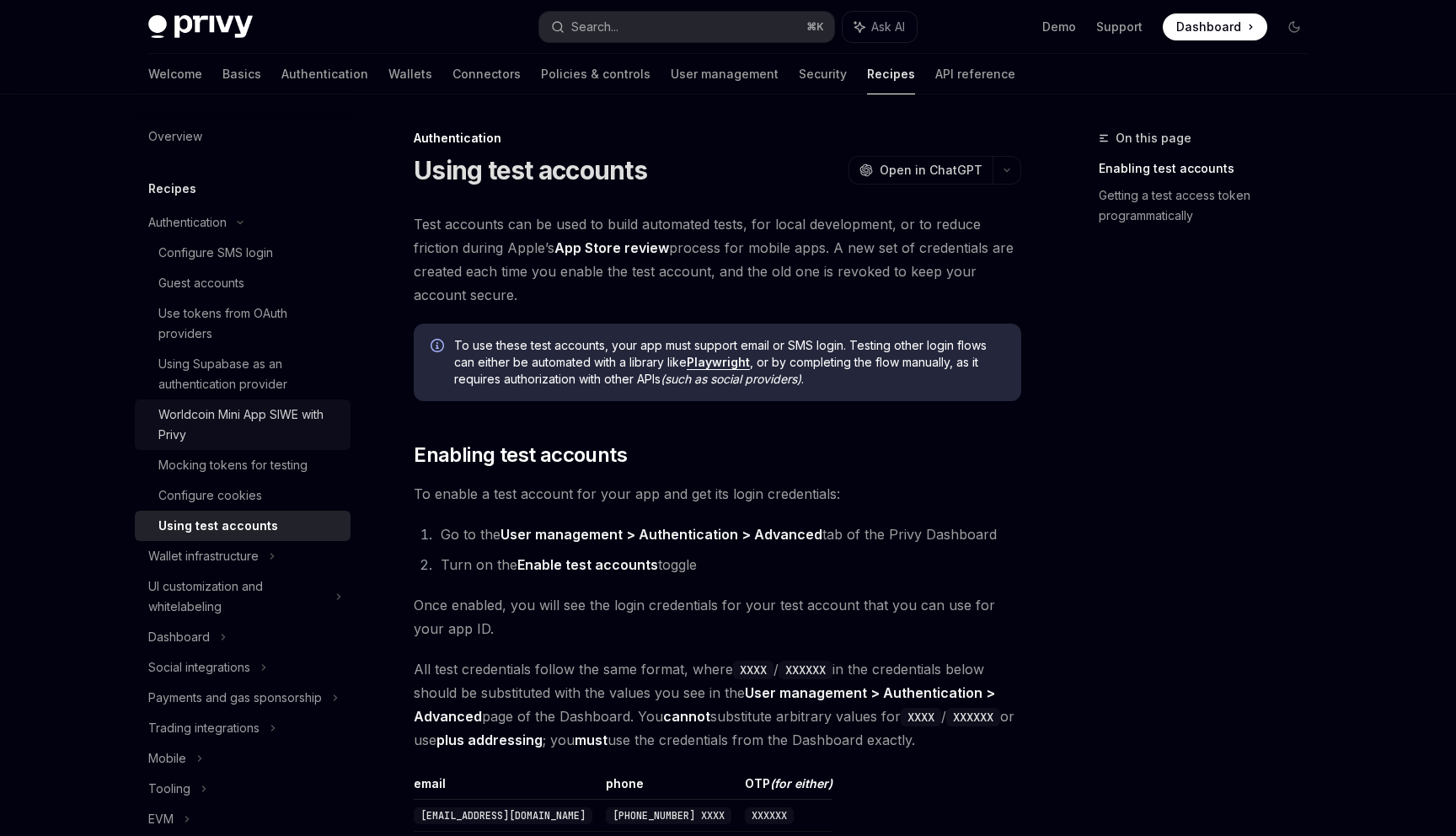
click at [266, 417] on div "Worldcoin Mini App SIWE with Privy" at bounding box center [249, 424] width 182 height 41
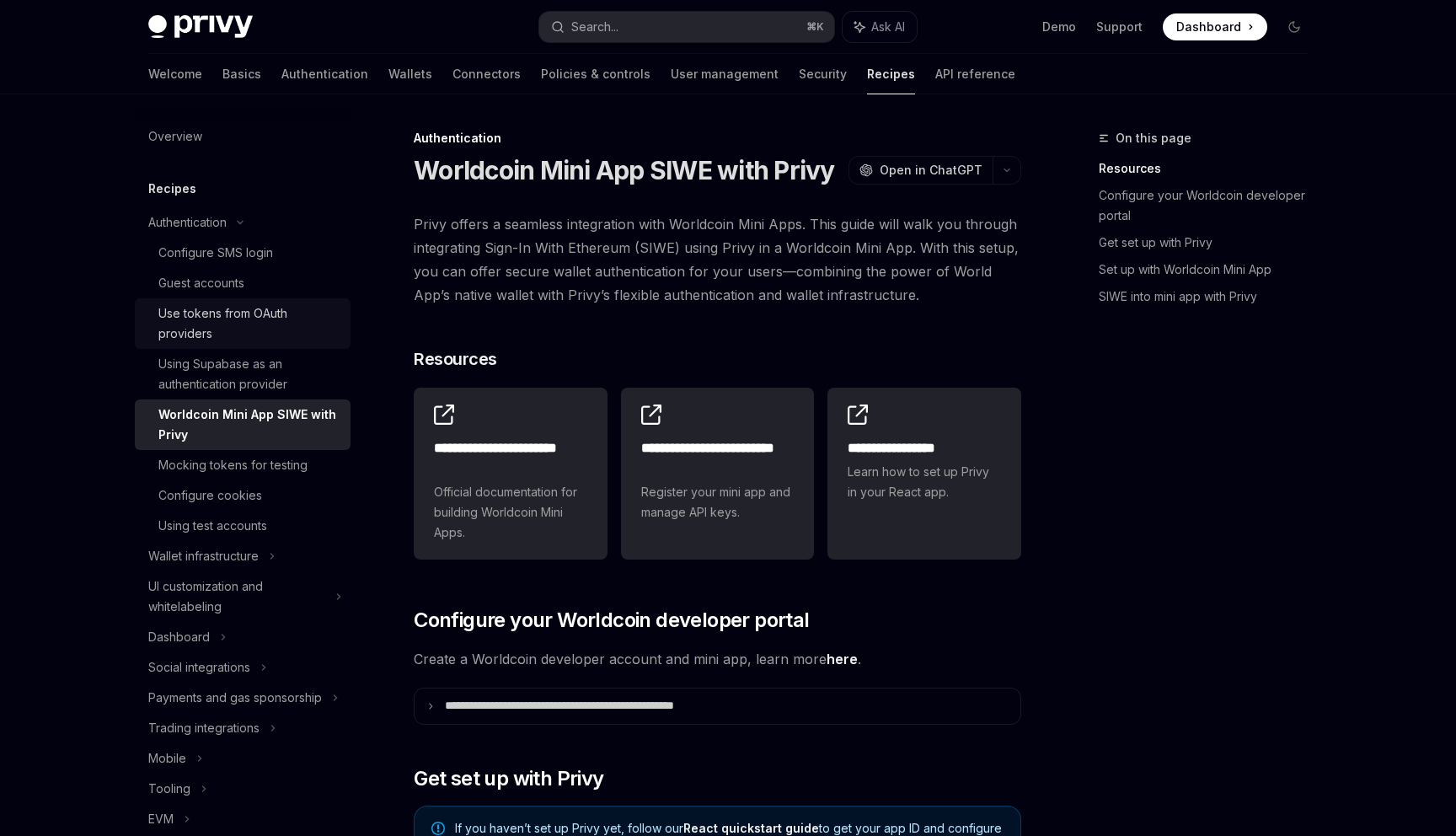
click at [259, 347] on link "Use tokens from OAuth providers" at bounding box center [242, 323] width 215 height 51
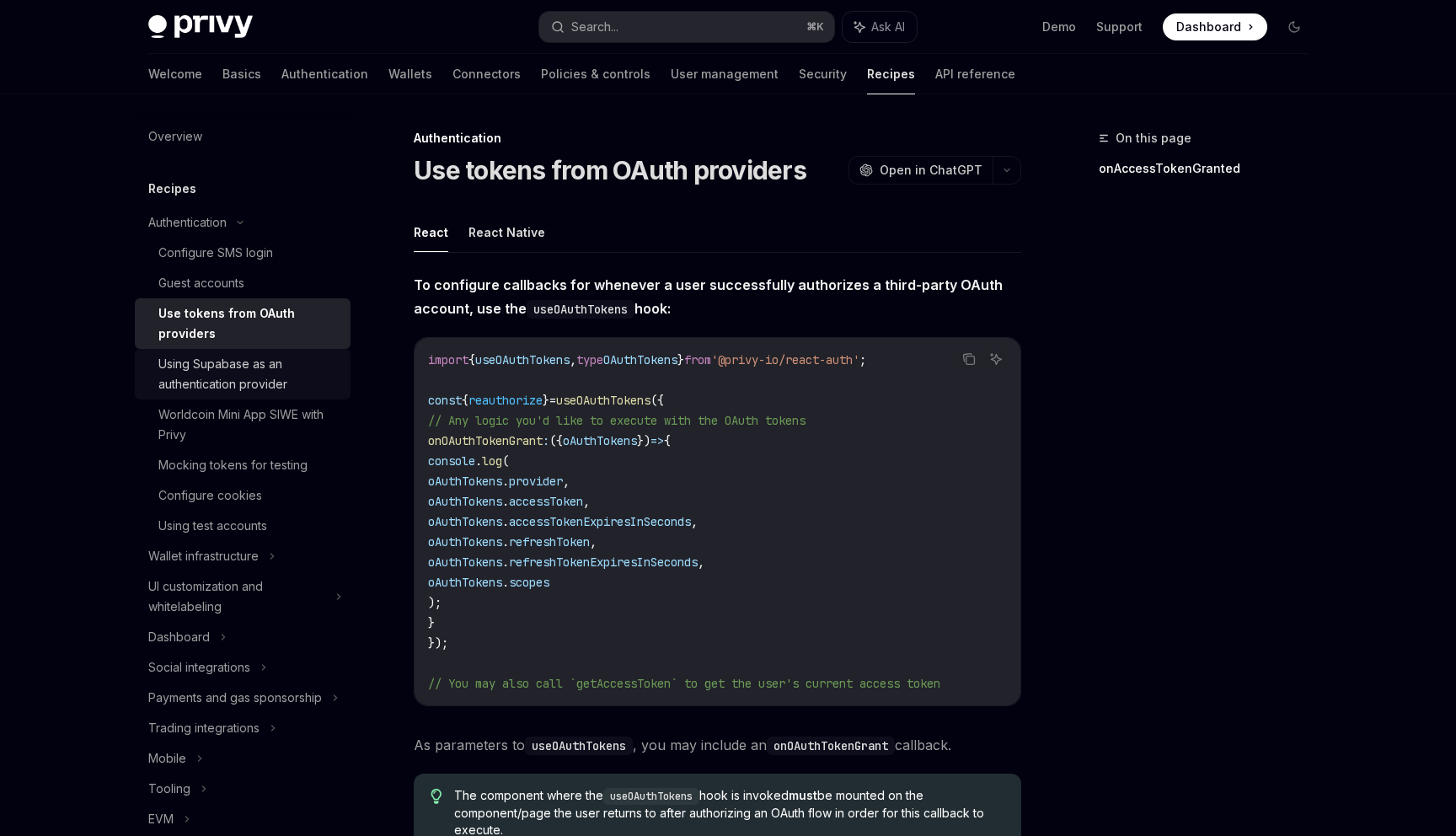
click at [285, 381] on div "Using Supabase as an authentication provider" at bounding box center [249, 374] width 182 height 41
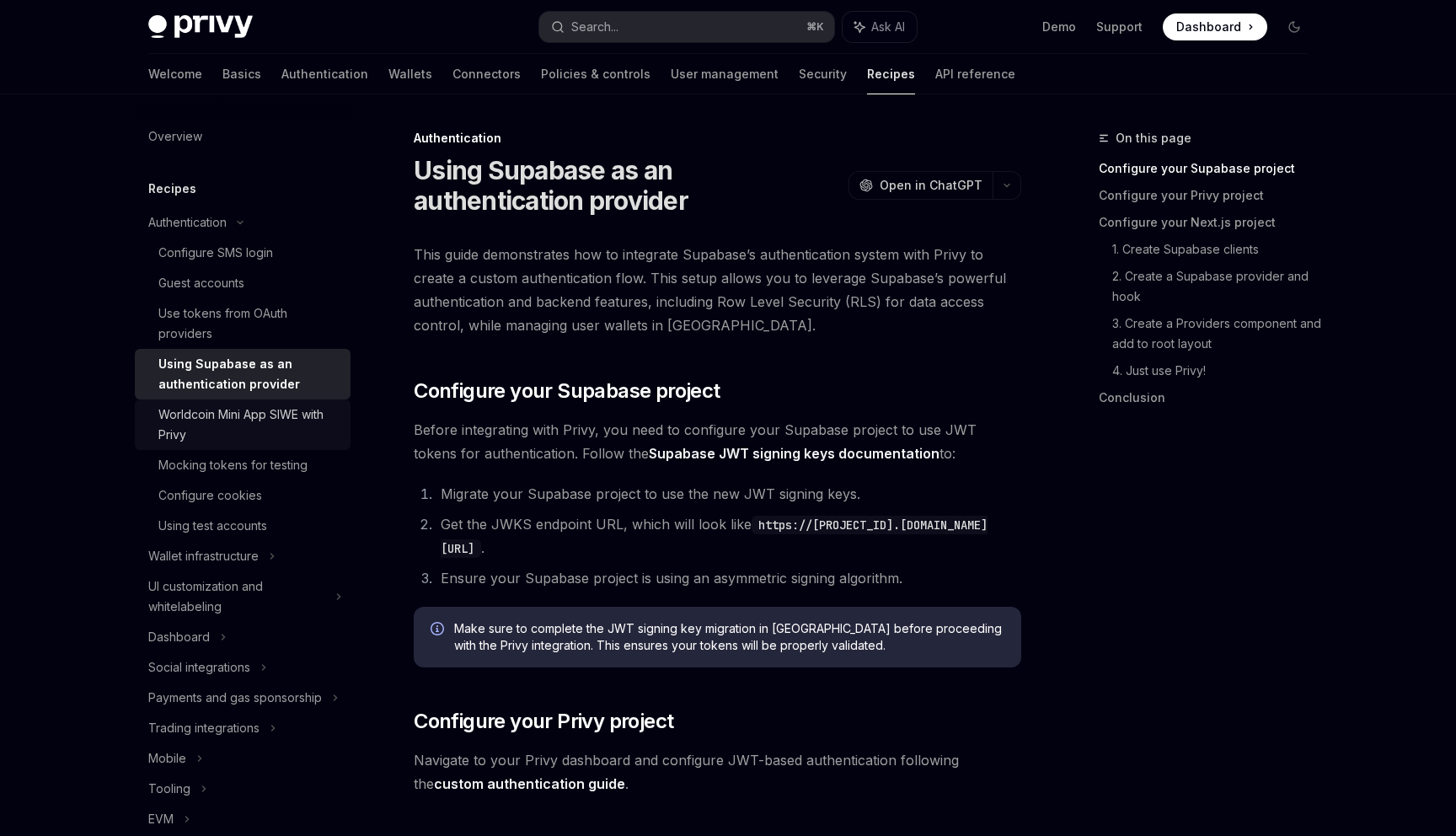
click at [286, 418] on div "Worldcoin Mini App SIWE with Privy" at bounding box center [249, 424] width 182 height 41
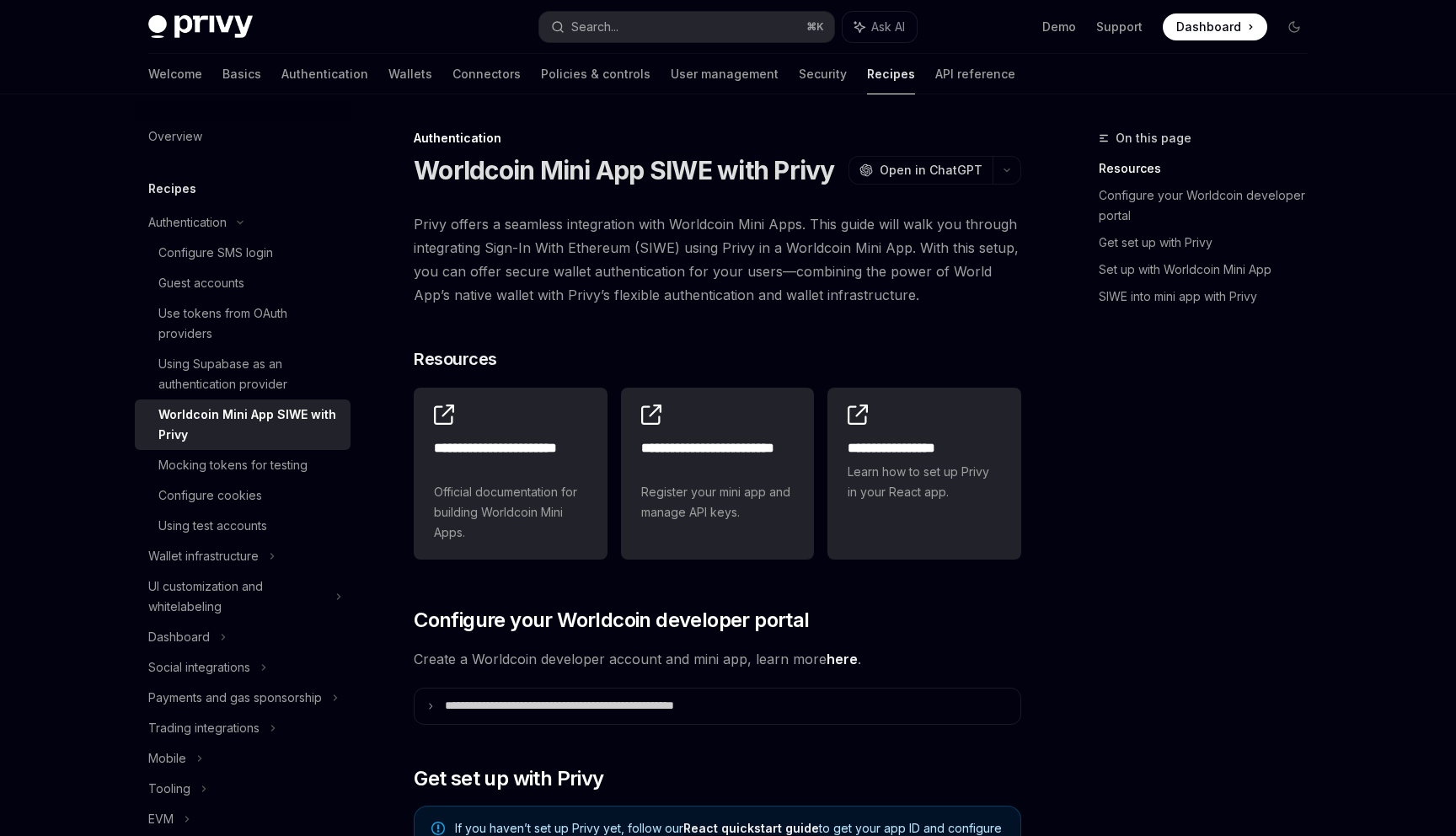
click at [286, 440] on div "Worldcoin Mini App SIWE with Privy" at bounding box center [249, 424] width 182 height 41
click at [286, 457] on div "Mocking tokens for testing" at bounding box center [233, 465] width 149 height 20
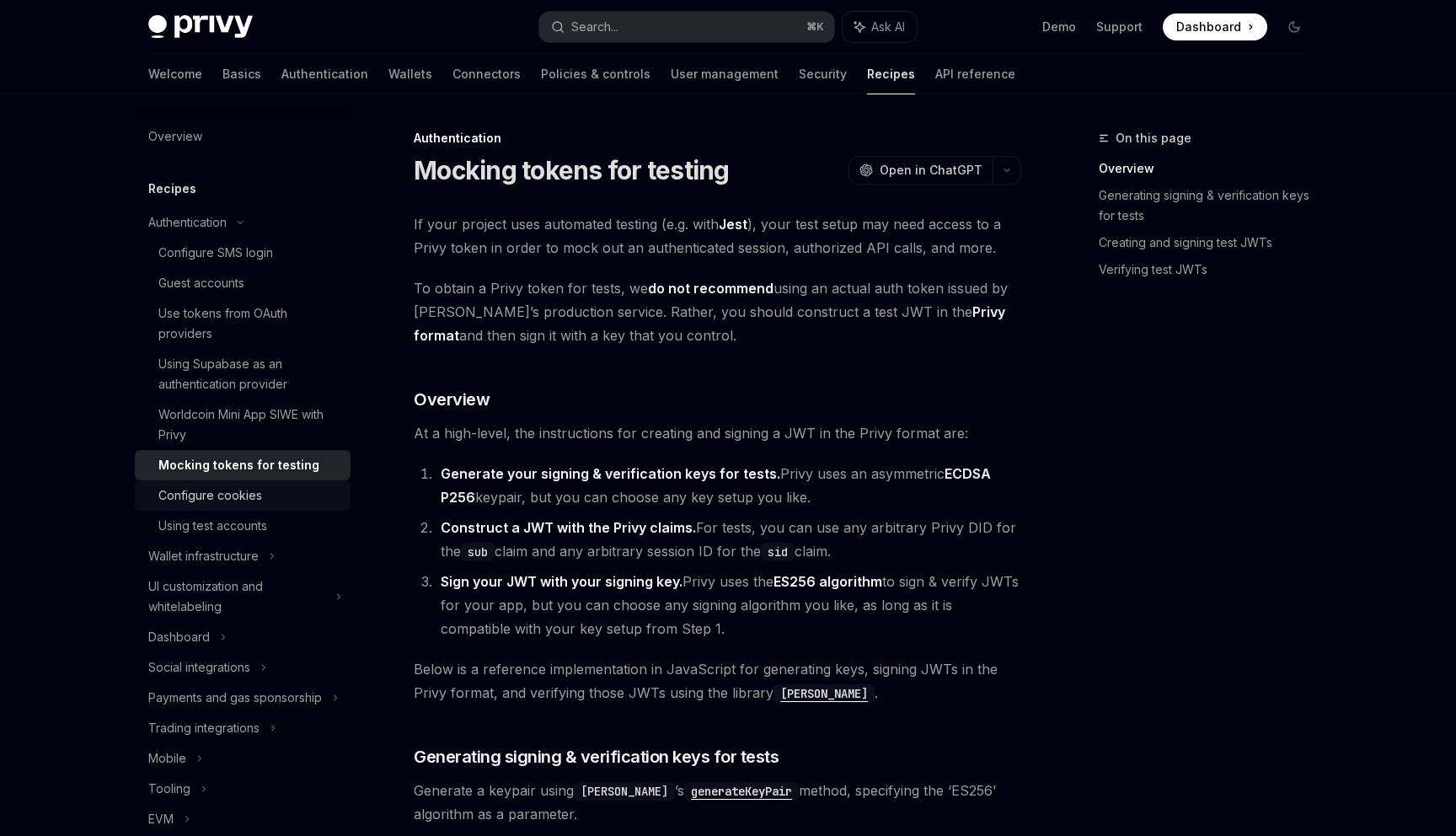
click at [289, 480] on link "Configure cookies" at bounding box center [242, 495] width 215 height 30
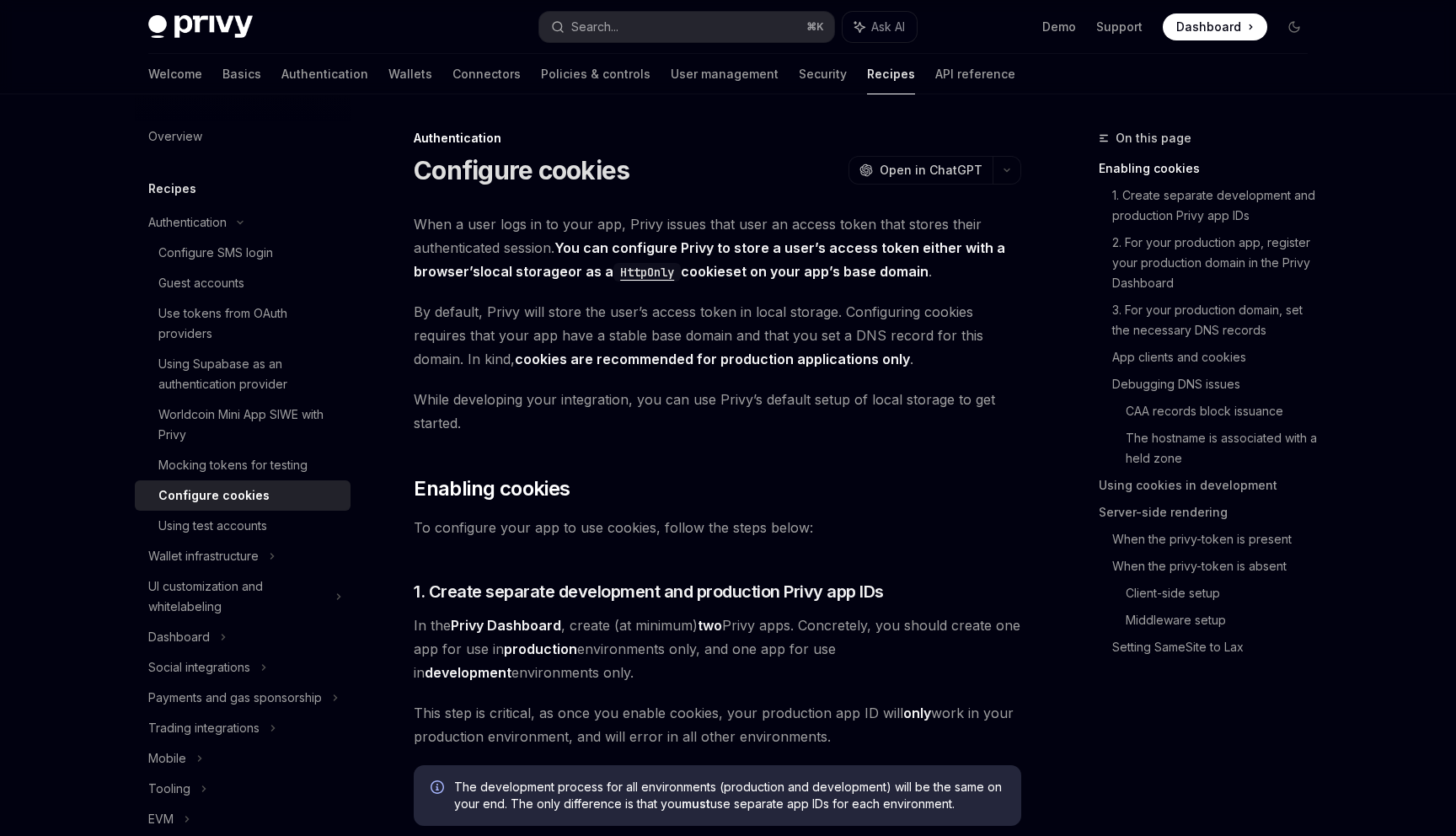
click at [291, 495] on div "Configure cookies" at bounding box center [249, 495] width 182 height 20
click at [291, 508] on link "Configure cookies" at bounding box center [242, 495] width 215 height 30
click at [291, 515] on div "Using test accounts" at bounding box center [249, 525] width 182 height 20
type textarea "*"
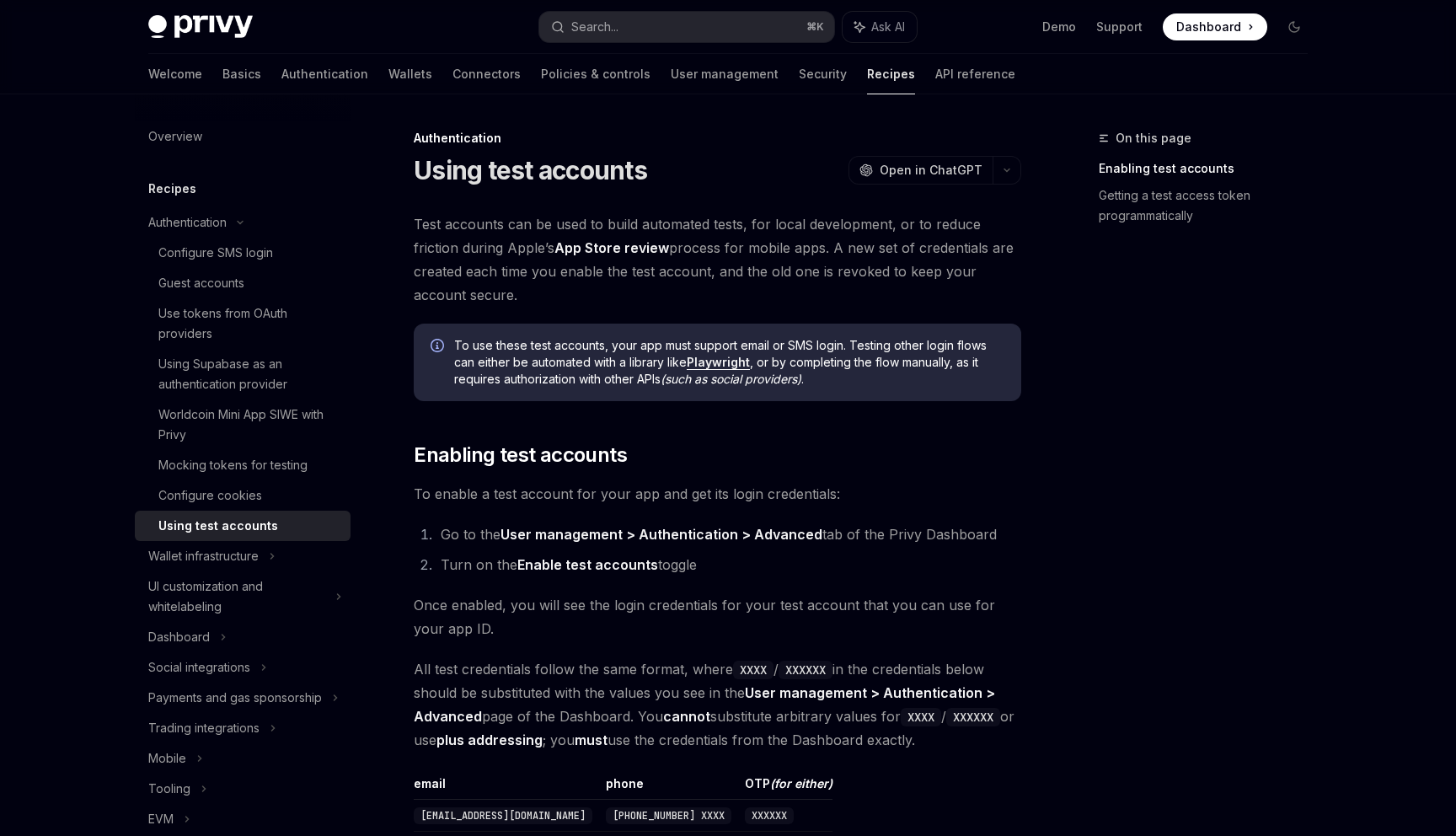
click at [526, 357] on span "To use these test accounts, your app must support email or SMS login. Testing o…" at bounding box center [729, 362] width 550 height 51
